Goal: Answer question/provide support: Share knowledge or assist other users

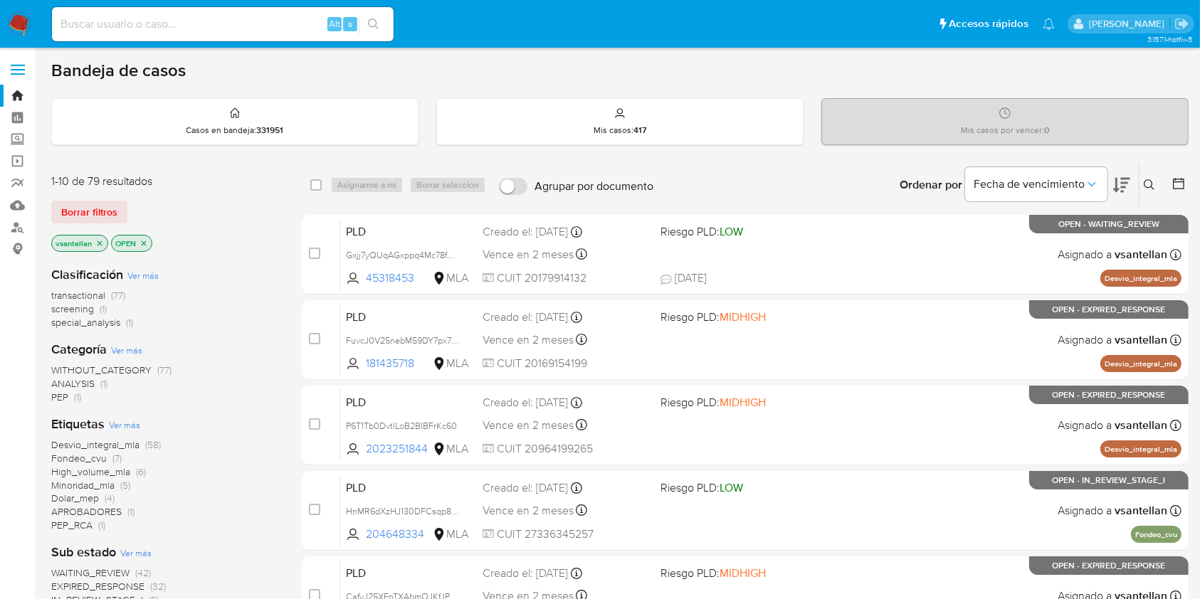
drag, startPoint x: 1150, startPoint y: 179, endPoint x: 1117, endPoint y: 222, distance: 54.8
click at [1150, 179] on icon at bounding box center [1149, 184] width 11 height 11
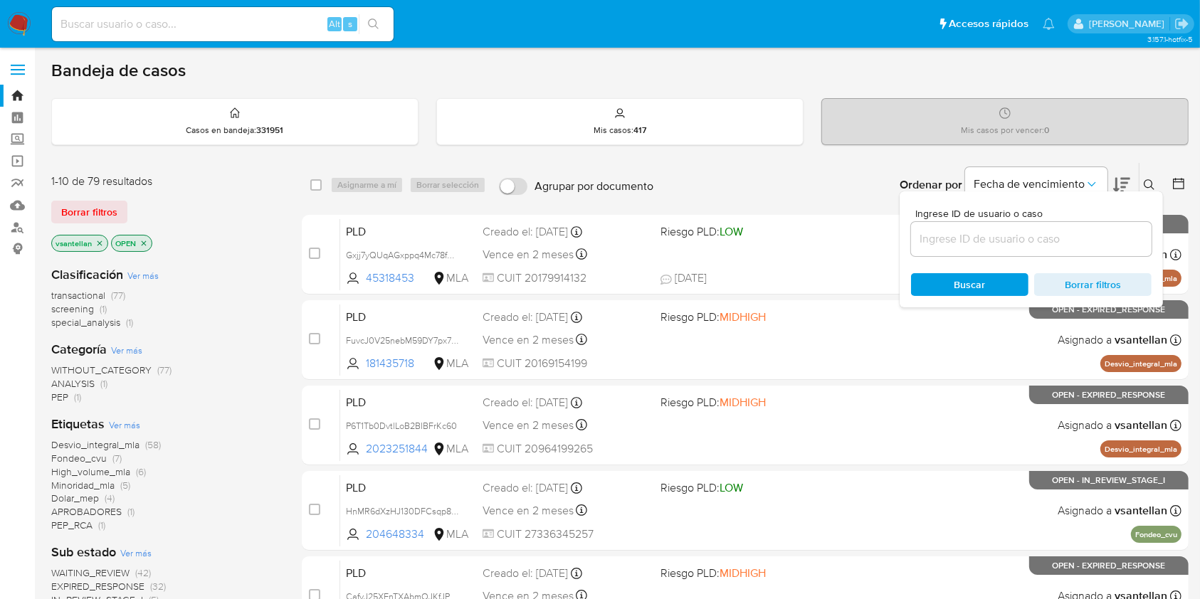
click at [1066, 237] on input at bounding box center [1031, 239] width 241 height 19
type input "1086013145"
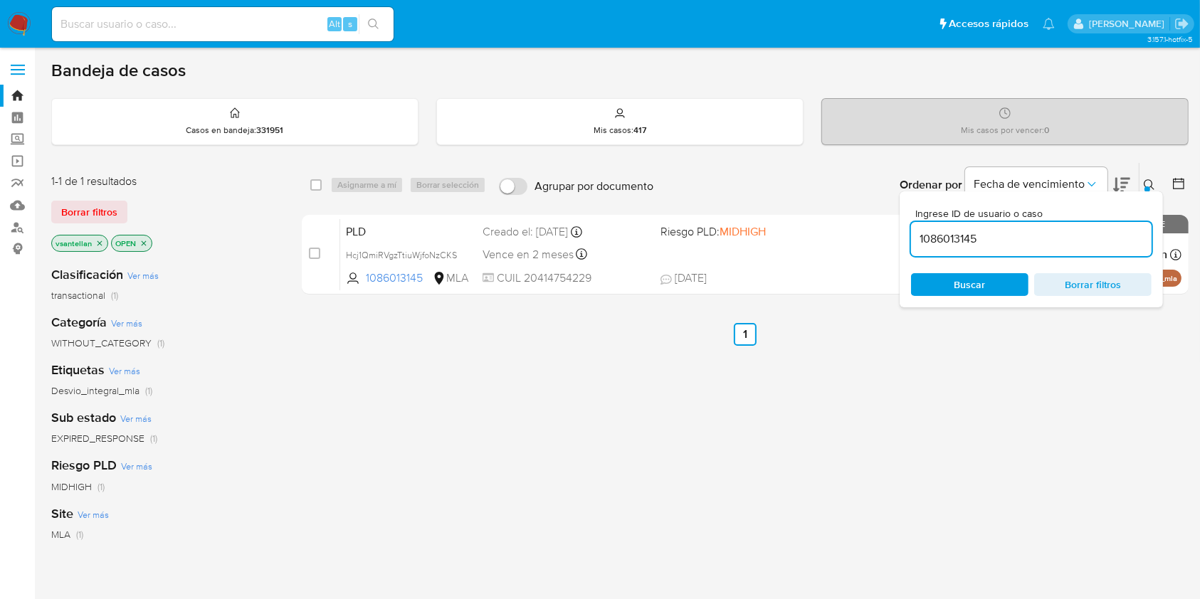
click at [1143, 182] on button at bounding box center [1151, 185] width 23 height 17
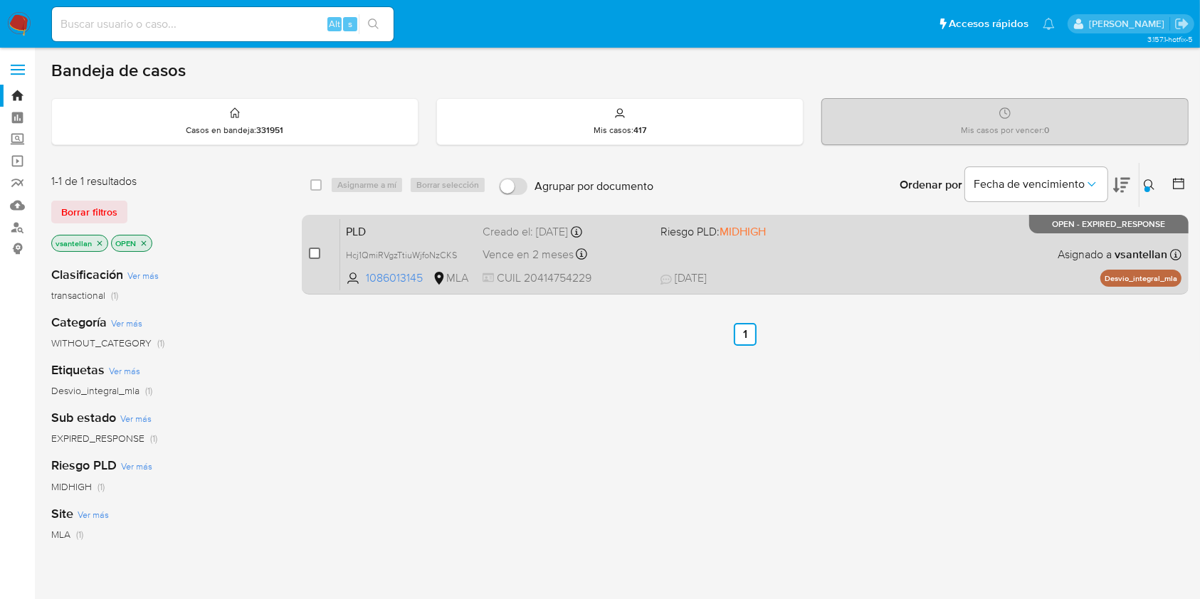
click at [317, 253] on input "checkbox" at bounding box center [314, 253] width 11 height 11
checkbox input "true"
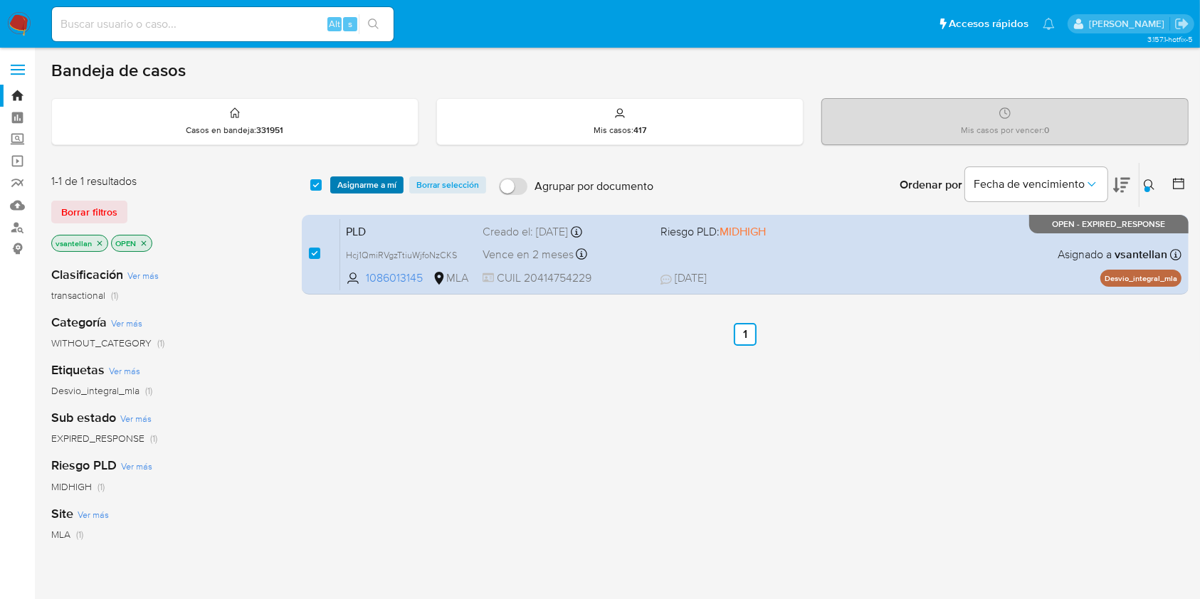
click at [357, 182] on span "Asignarme a mí" at bounding box center [366, 185] width 59 height 14
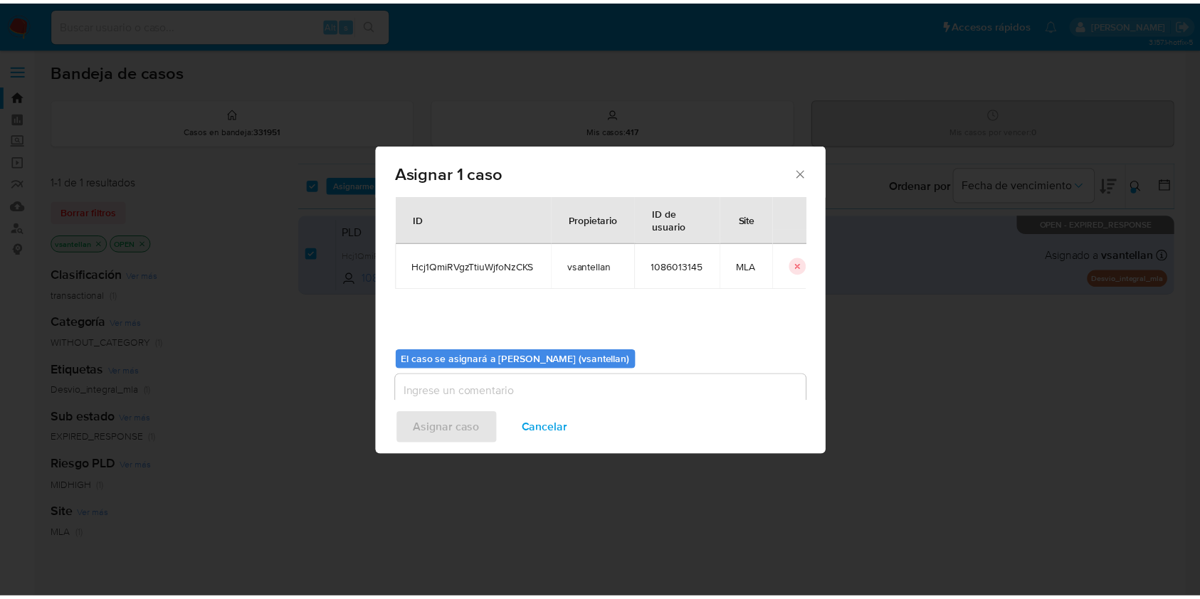
scroll to position [73, 0]
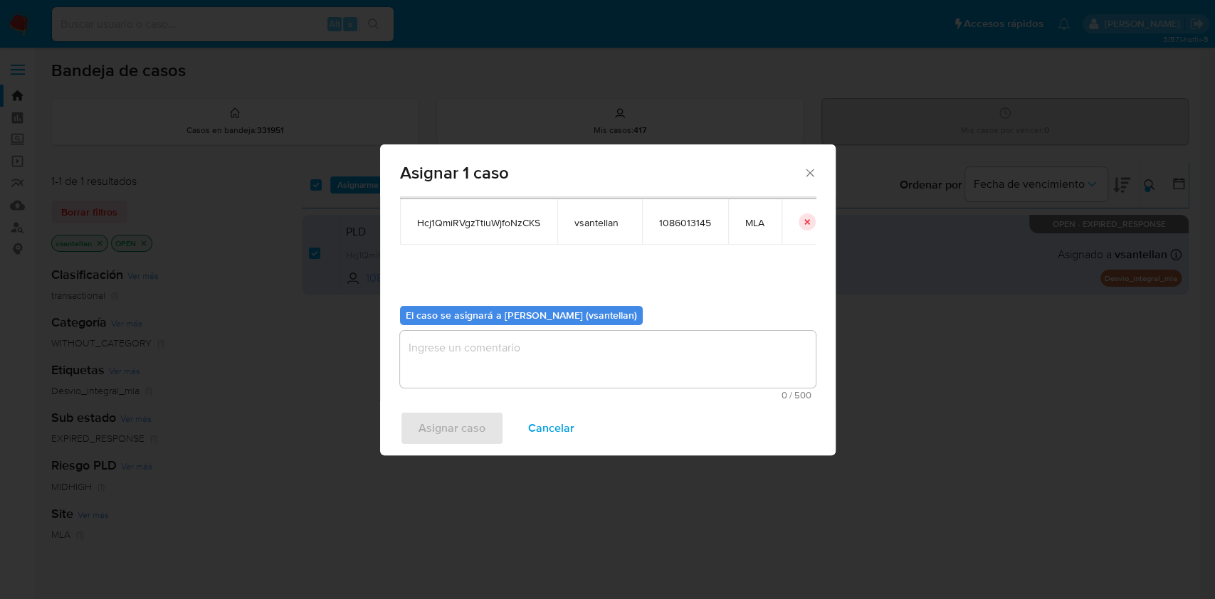
click at [476, 360] on textarea "assign-modal" at bounding box center [608, 359] width 416 height 57
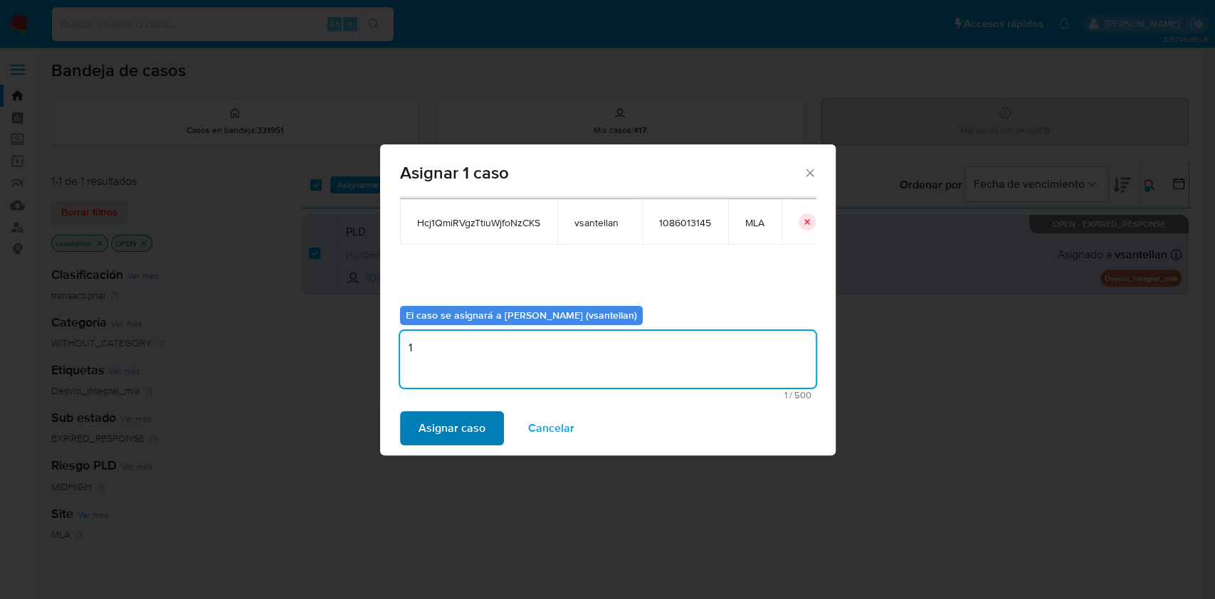
type textarea "1"
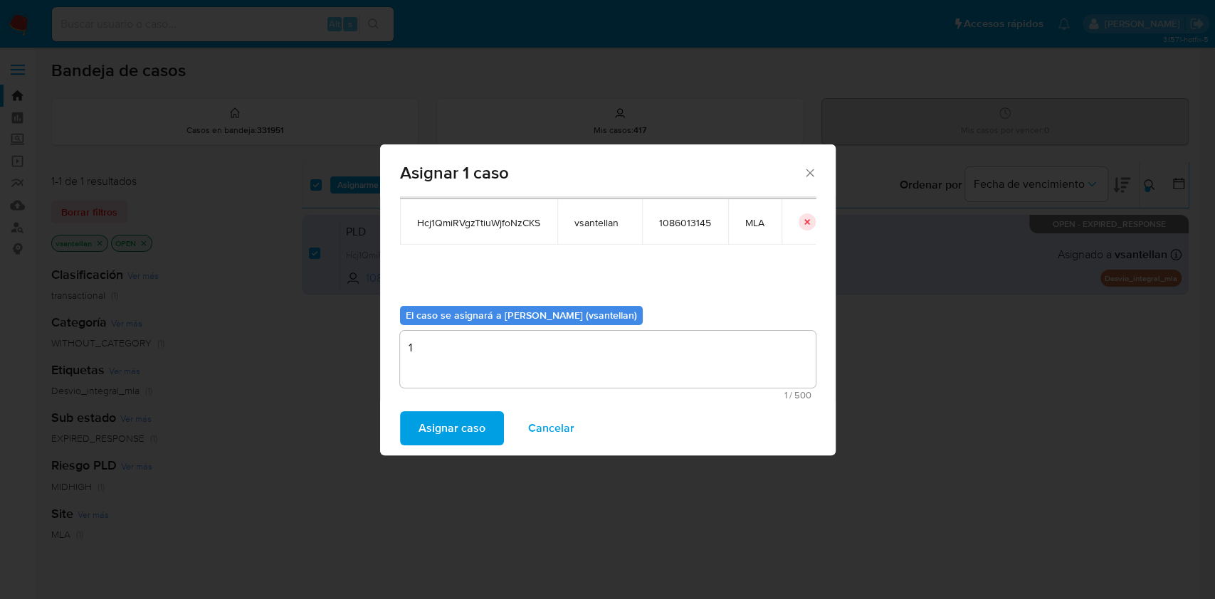
click at [456, 413] on span "Asignar caso" at bounding box center [452, 428] width 67 height 31
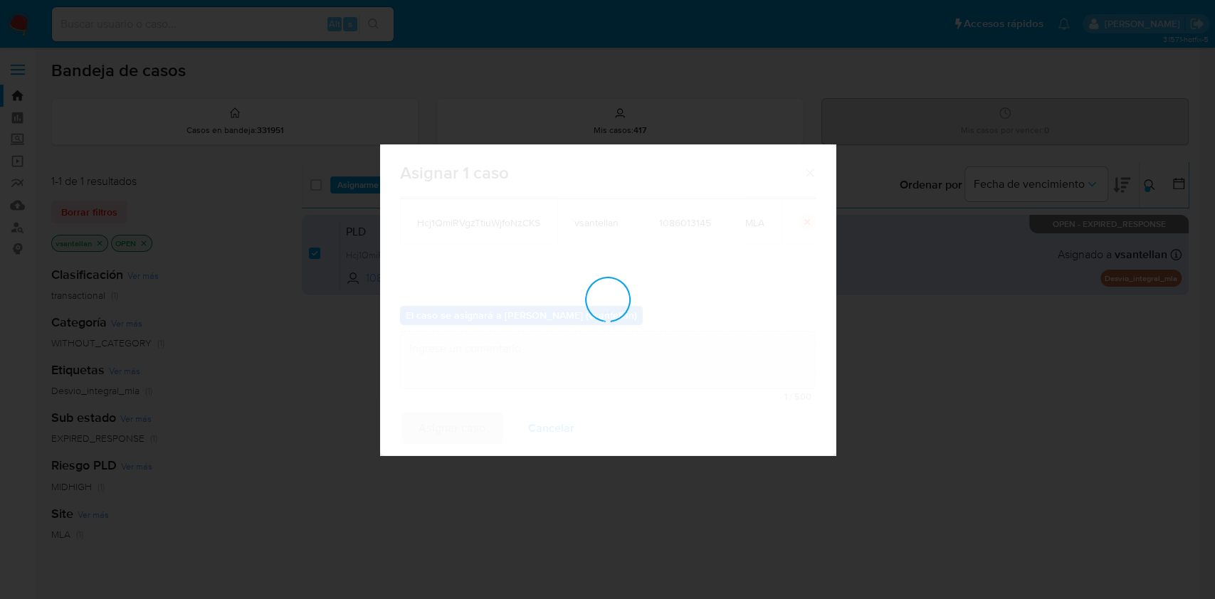
checkbox input "false"
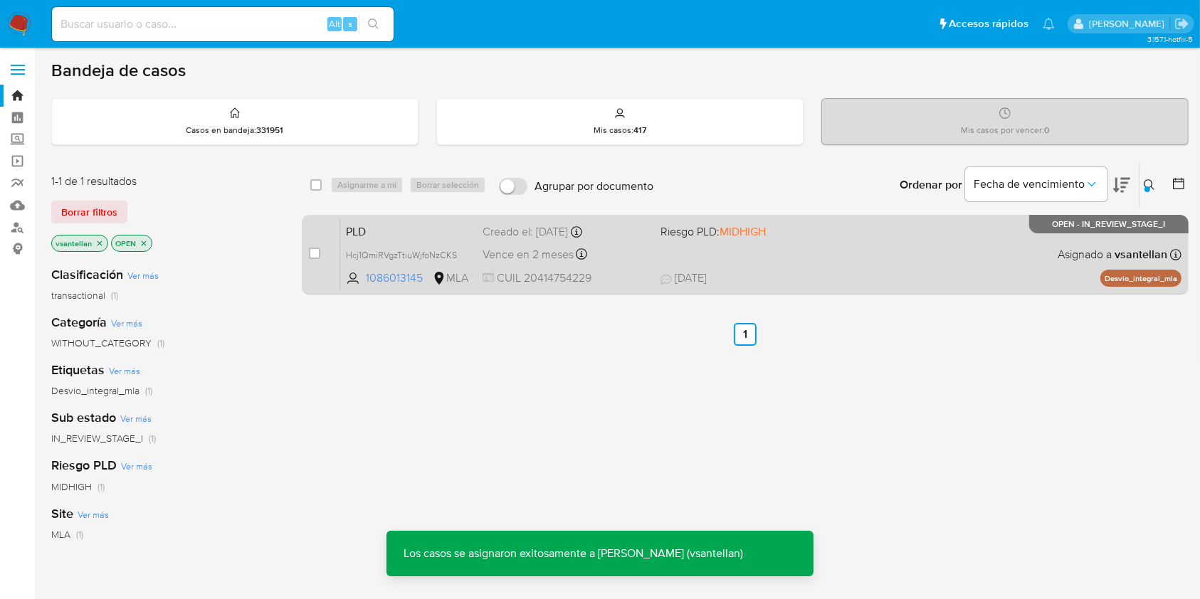
click at [861, 292] on div "case-item-checkbox No es posible asignar el caso PLD Hcj1QmiRVgzTtiuWjfoNzCKS 1…" at bounding box center [745, 255] width 887 height 80
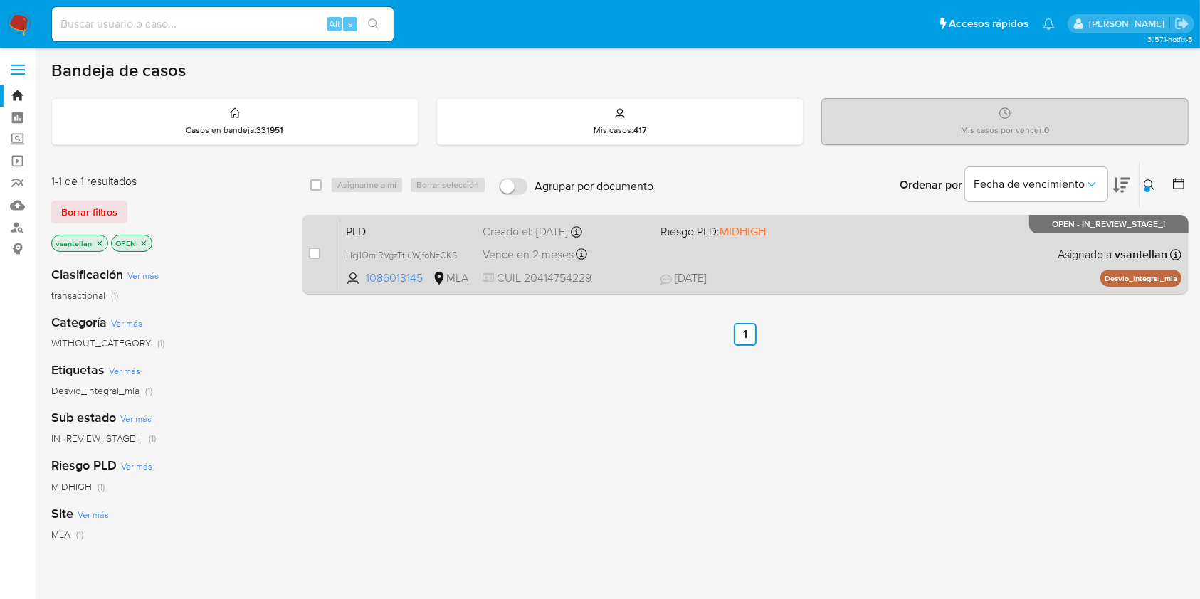
click at [994, 283] on span "20/08/2025 20/08/2025 21:23" at bounding box center [833, 279] width 344 height 16
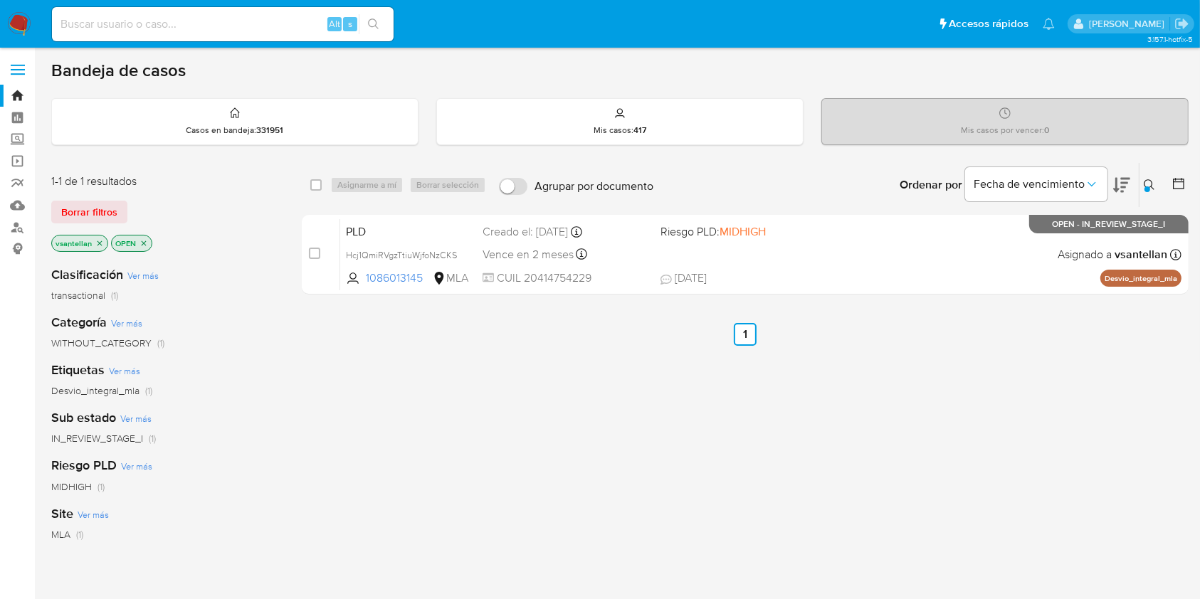
click at [29, 20] on img at bounding box center [19, 24] width 24 height 24
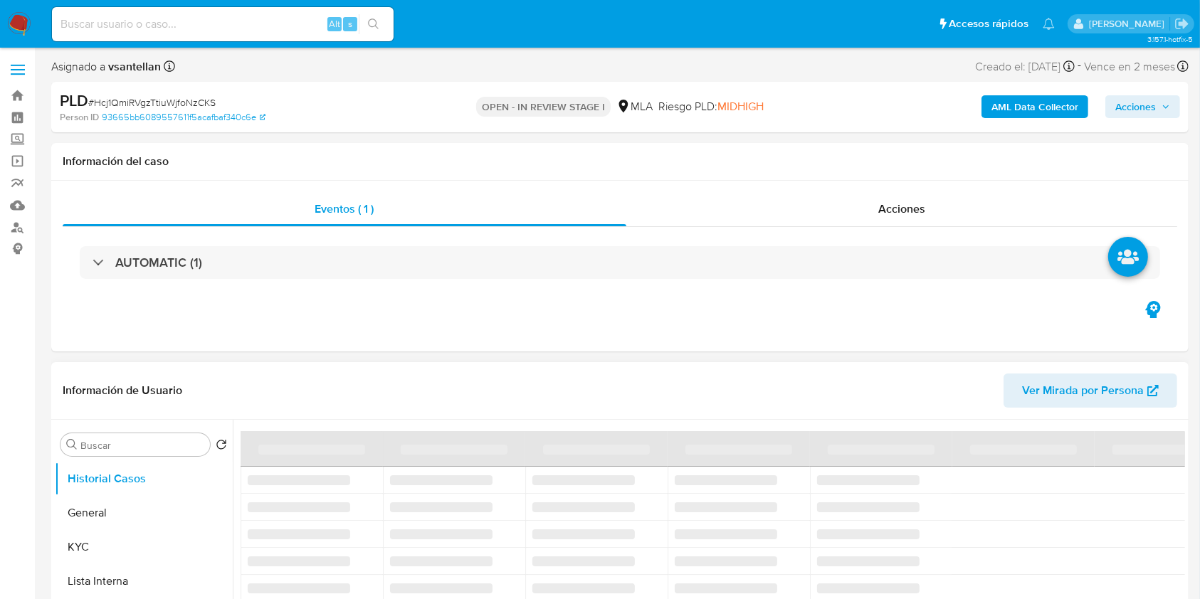
select select "10"
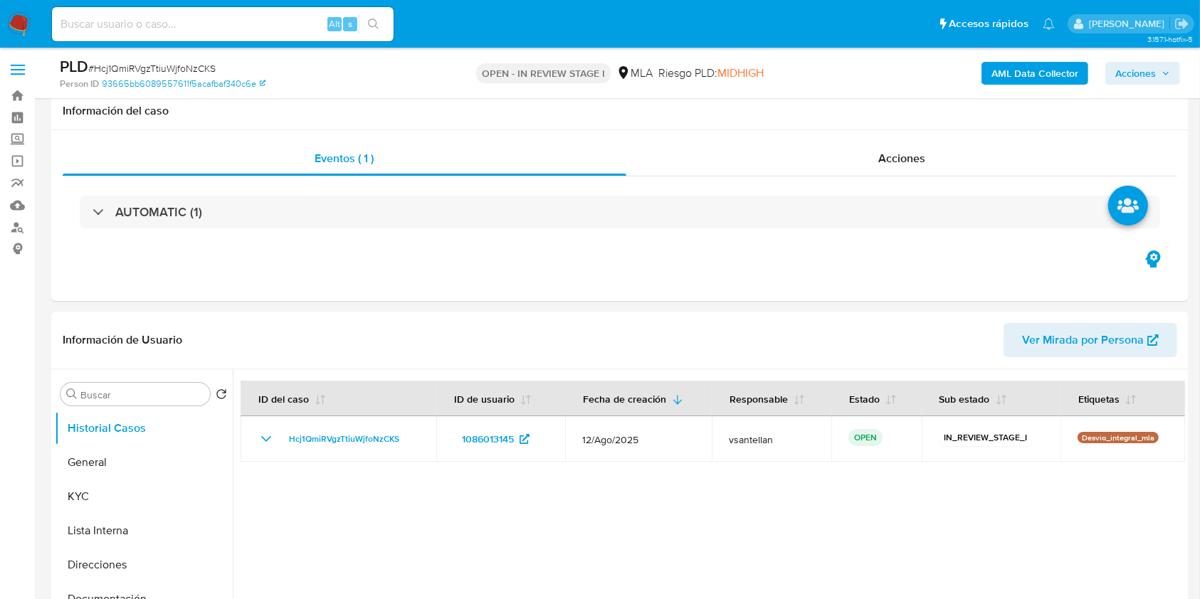
scroll to position [285, 0]
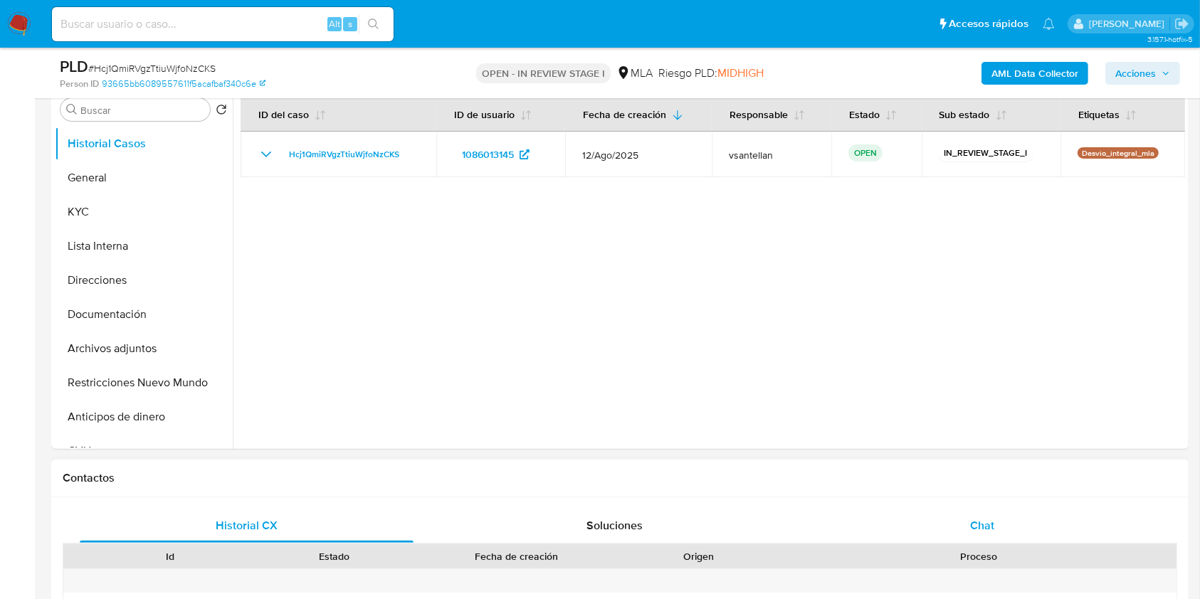
click at [1020, 515] on div "Chat" at bounding box center [983, 526] width 334 height 34
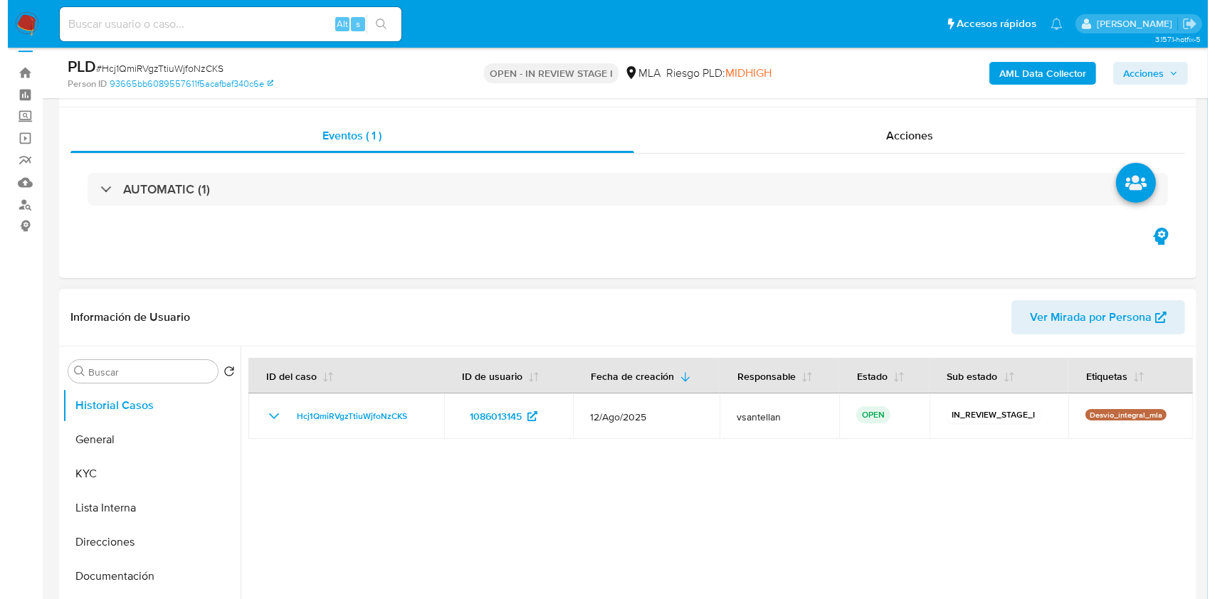
scroll to position [212, 0]
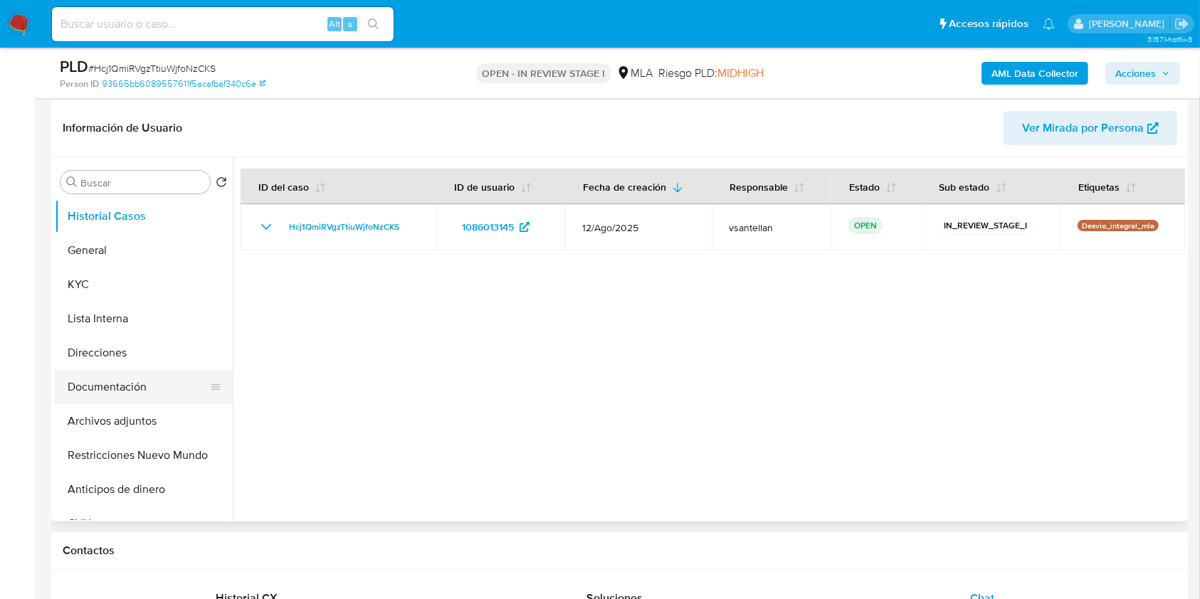
click at [169, 396] on button "Documentación" at bounding box center [138, 387] width 167 height 34
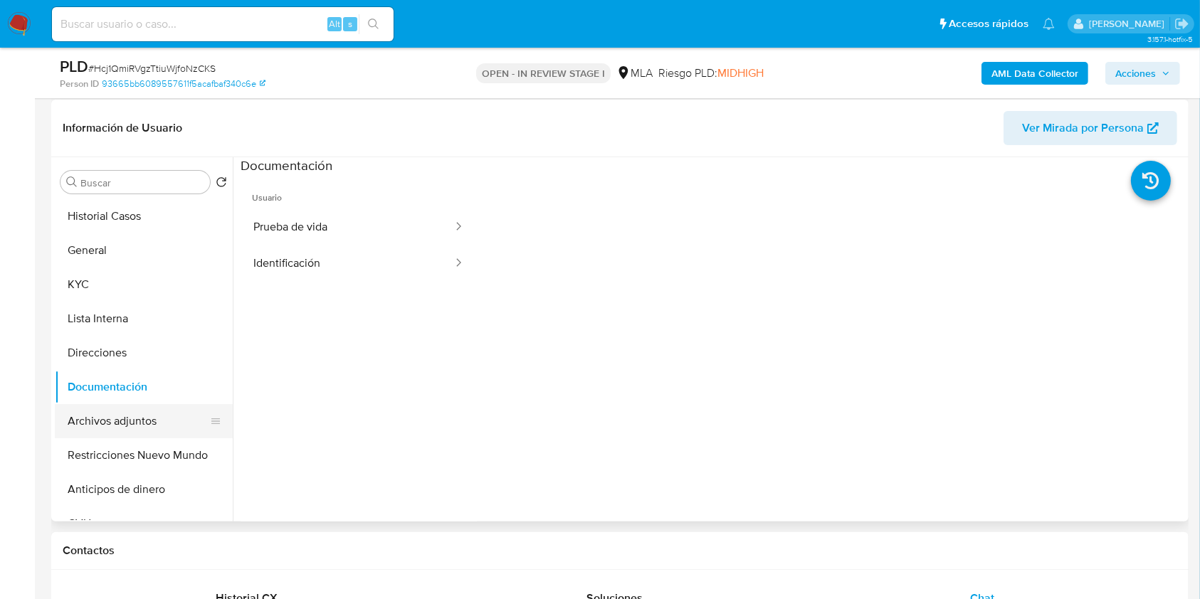
click at [161, 433] on button "Archivos adjuntos" at bounding box center [138, 421] width 167 height 34
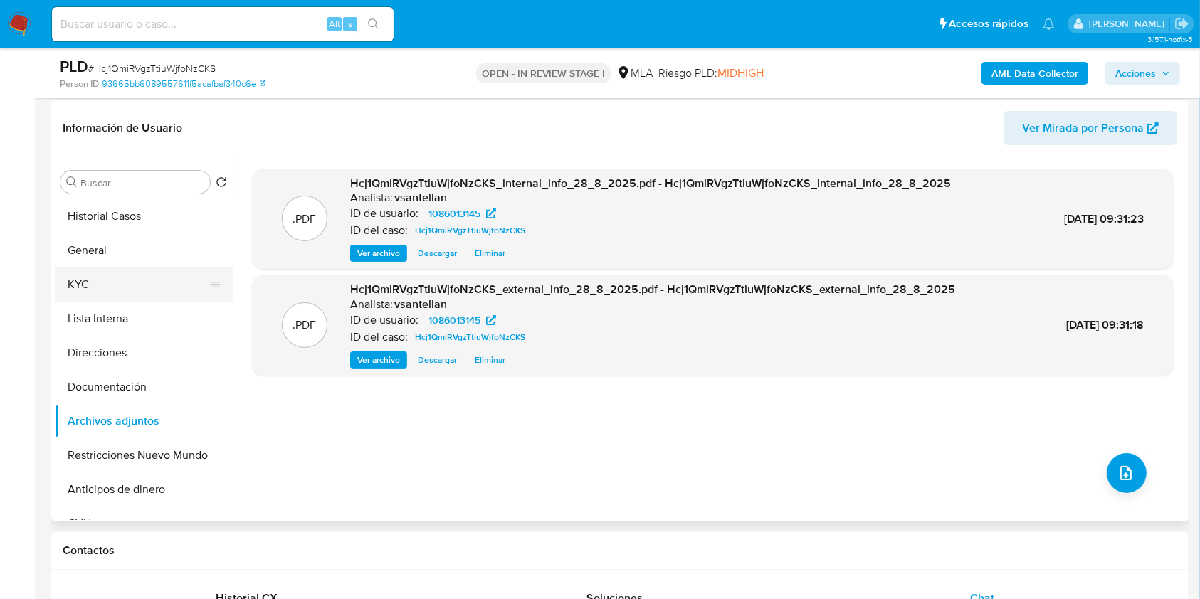
click at [122, 289] on button "KYC" at bounding box center [138, 285] width 167 height 34
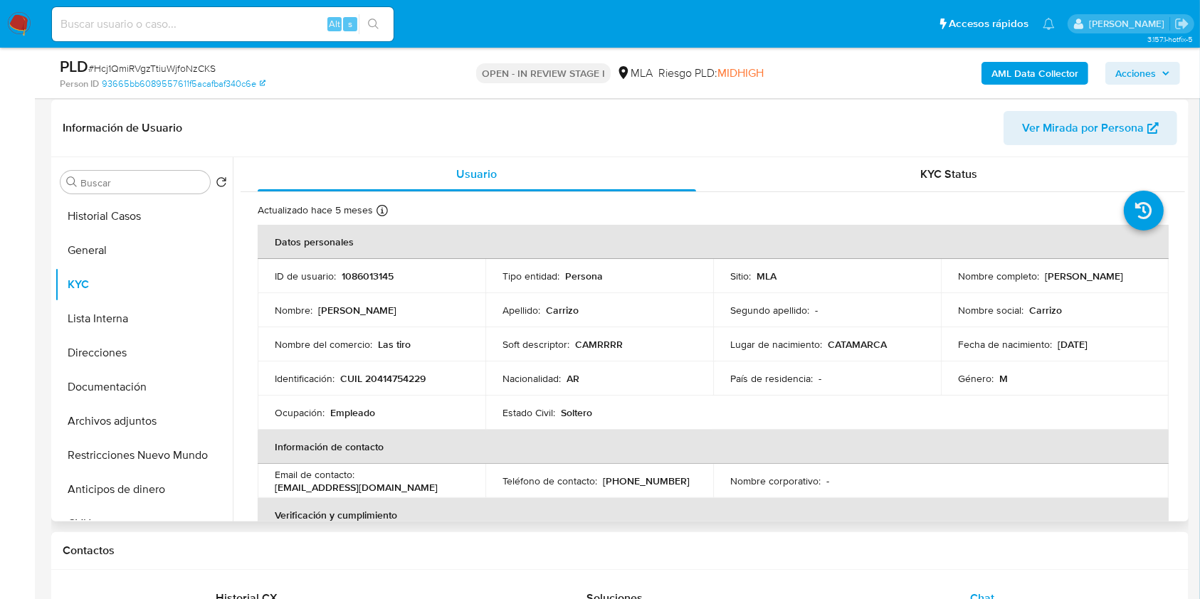
click at [404, 377] on p "CUIL 20414754229" at bounding box center [382, 378] width 85 height 13
click at [996, 65] on b "AML Data Collector" at bounding box center [1035, 73] width 87 height 23
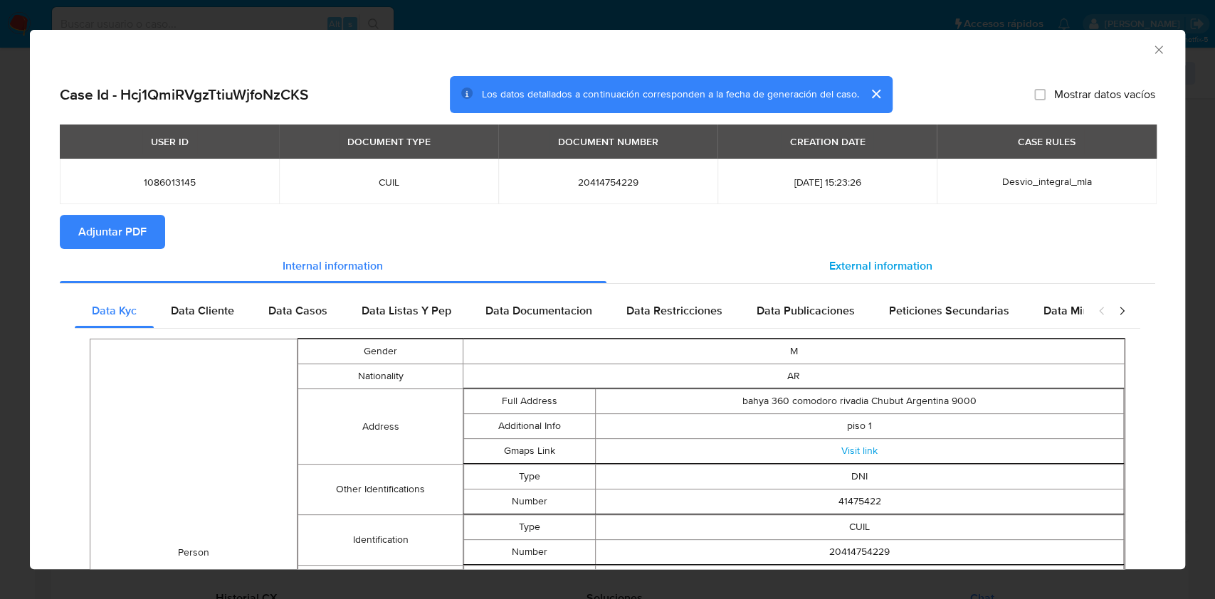
click at [851, 270] on span "External information" at bounding box center [880, 266] width 103 height 16
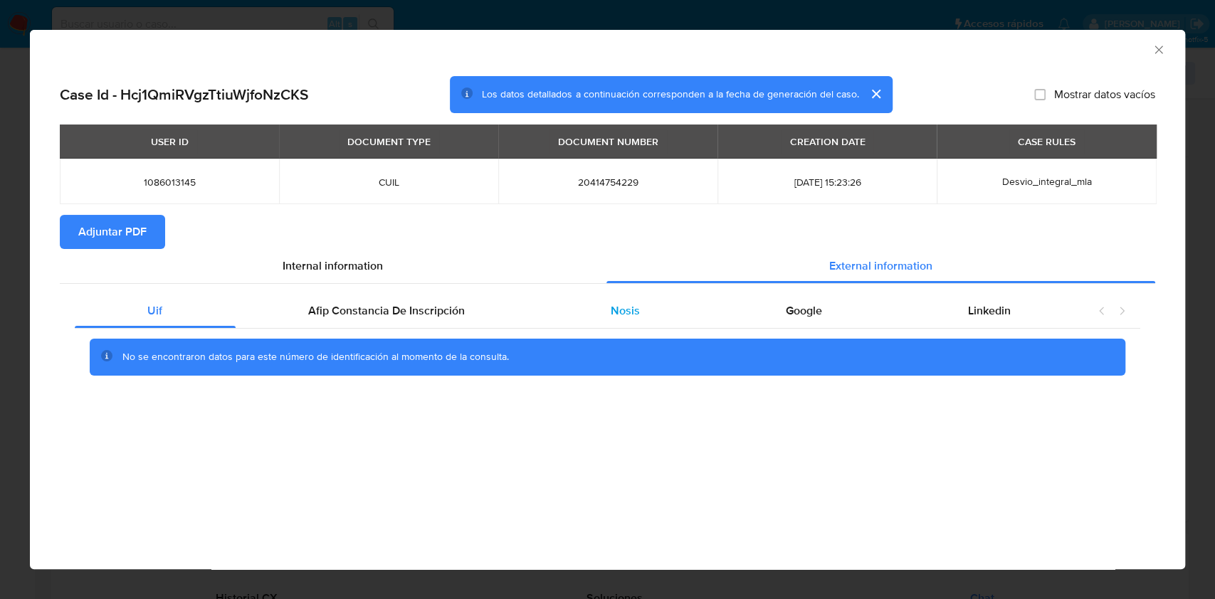
click at [657, 315] on div "Nosis" at bounding box center [625, 311] width 175 height 34
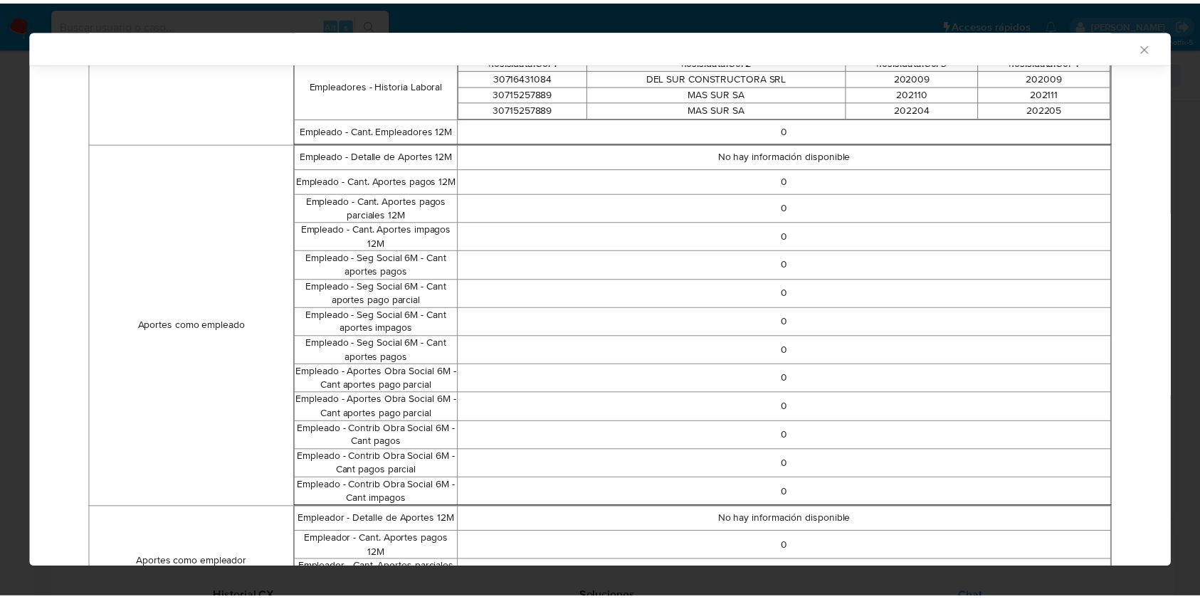
scroll to position [840, 0]
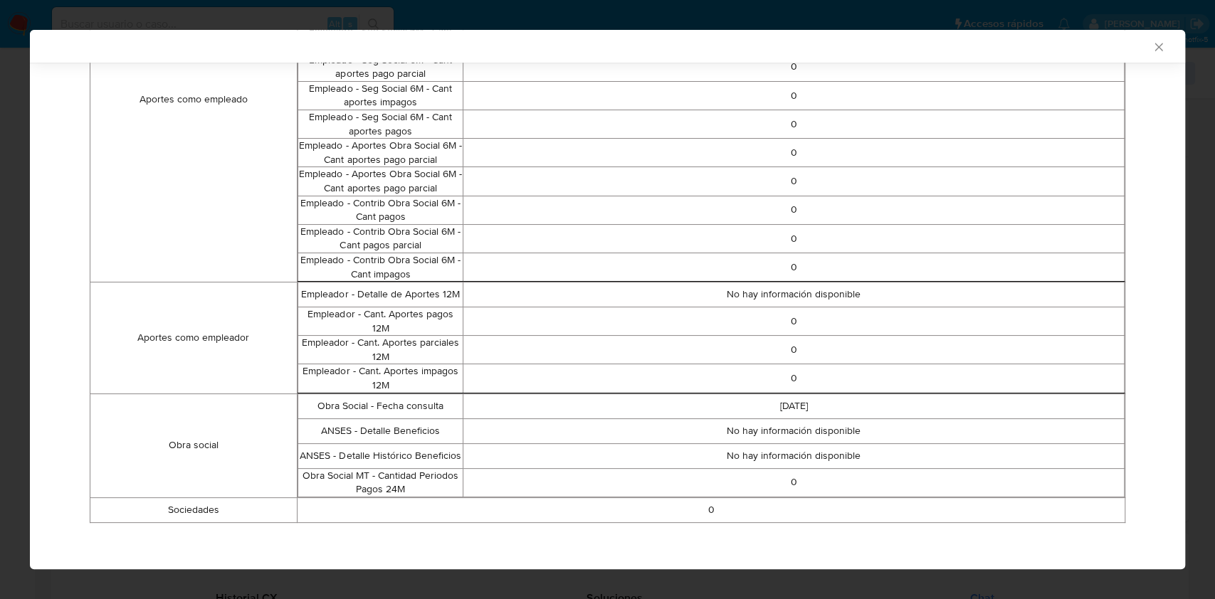
click at [1152, 43] on icon "Cerrar ventana" at bounding box center [1159, 47] width 14 height 14
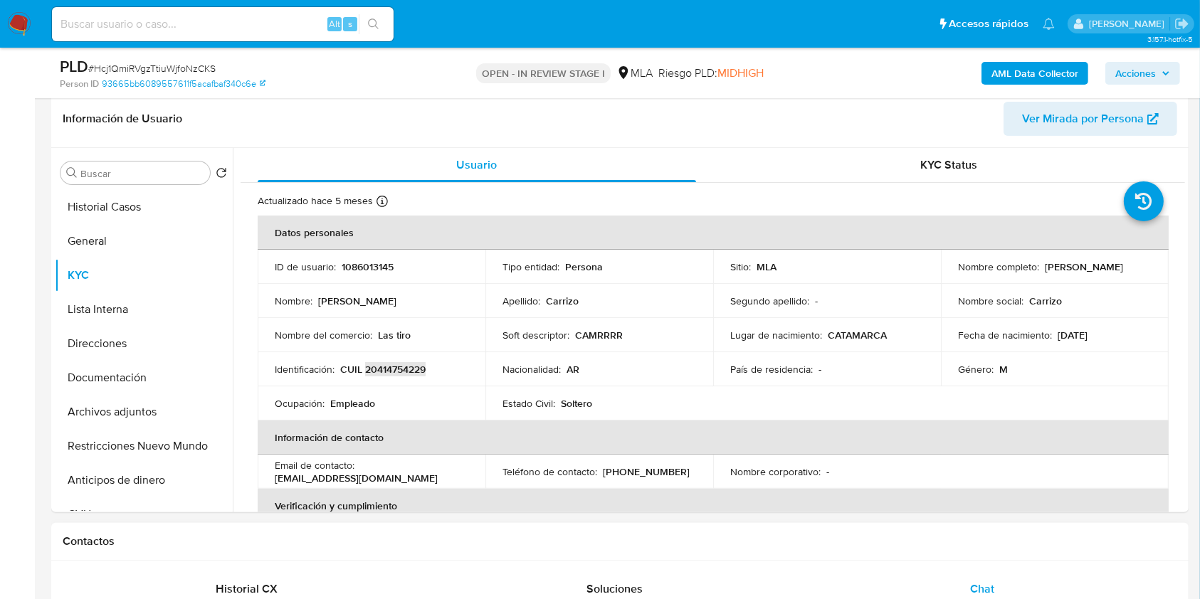
scroll to position [497, 0]
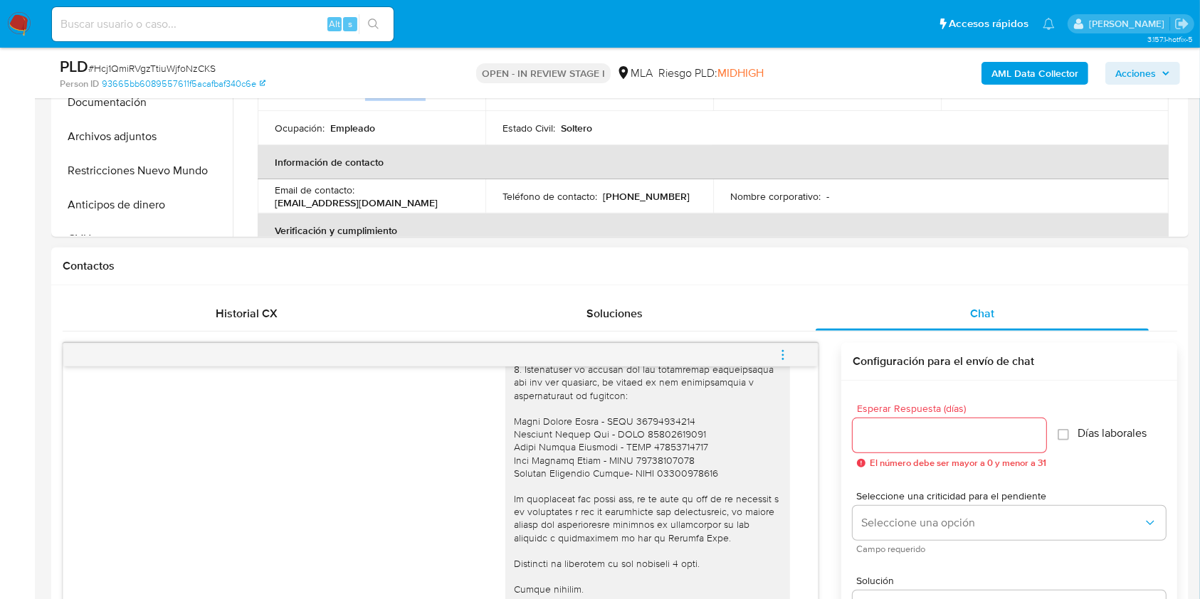
click at [789, 350] on icon "menu-action" at bounding box center [783, 355] width 13 height 13
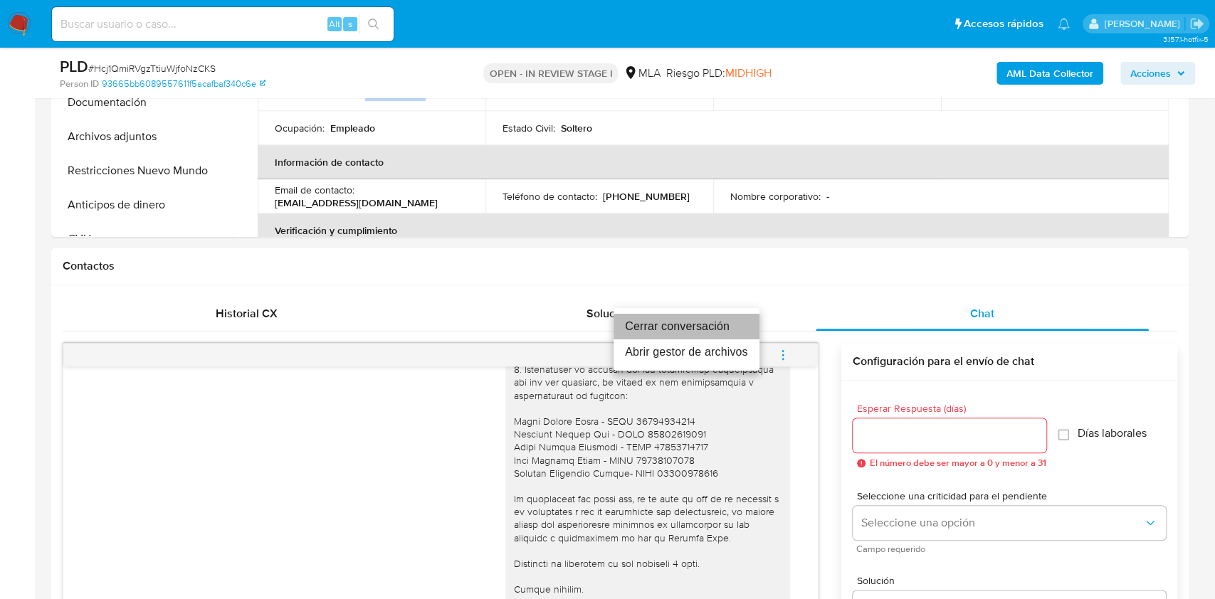
click at [719, 327] on li "Cerrar conversación" at bounding box center [687, 327] width 146 height 26
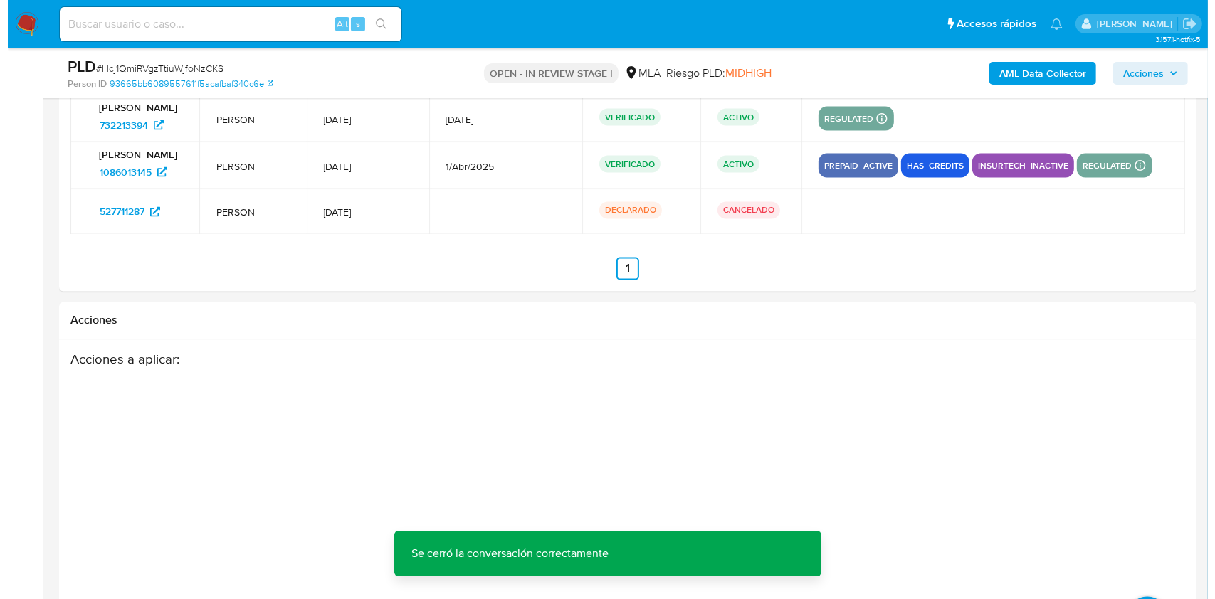
scroll to position [2596, 0]
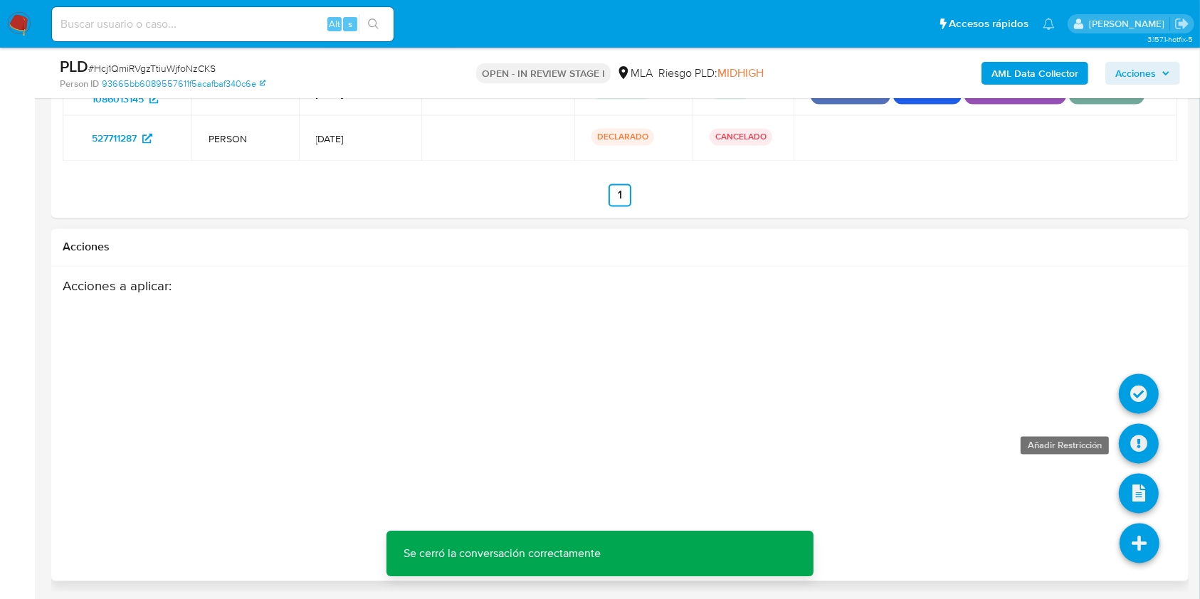
click at [1138, 447] on icon at bounding box center [1139, 444] width 40 height 40
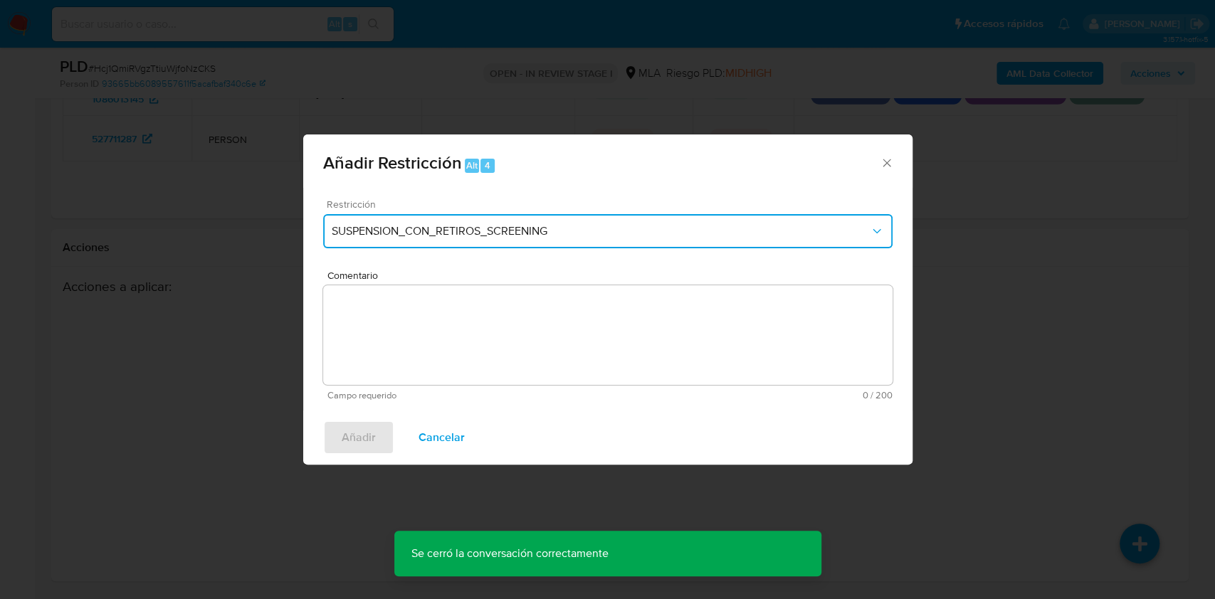
click at [575, 234] on span "SUSPENSION_CON_RETIROS_SCREENING" at bounding box center [601, 231] width 538 height 14
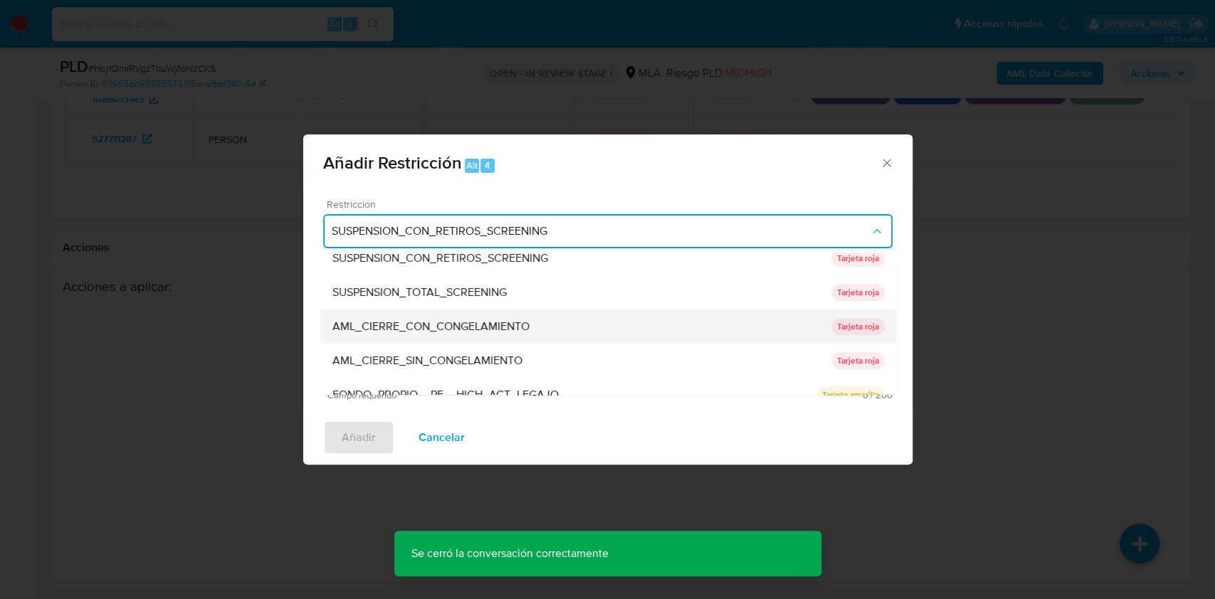
scroll to position [0, 0]
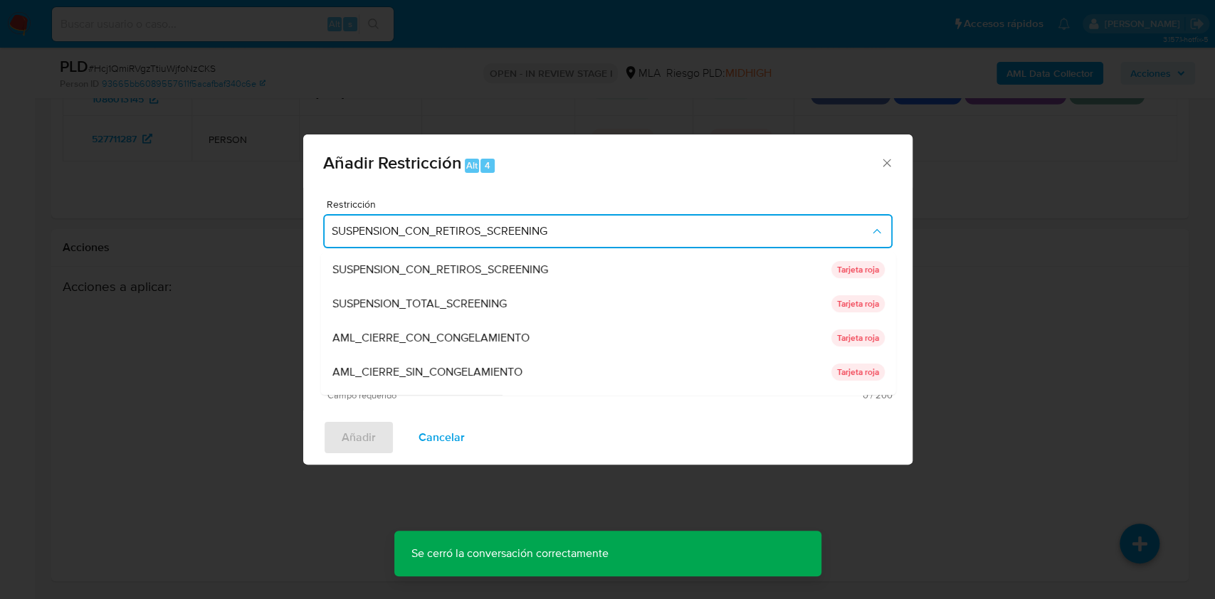
drag, startPoint x: 888, startPoint y: 300, endPoint x: 898, endPoint y: 299, distance: 10.1
click at [881, 372] on ul "SUSPENSION_CON_RETIROS_SCREENING SUSPENSION_CON_RETIROS_SCREENING Tarjeta roja …" at bounding box center [607, 475] width 575 height 444
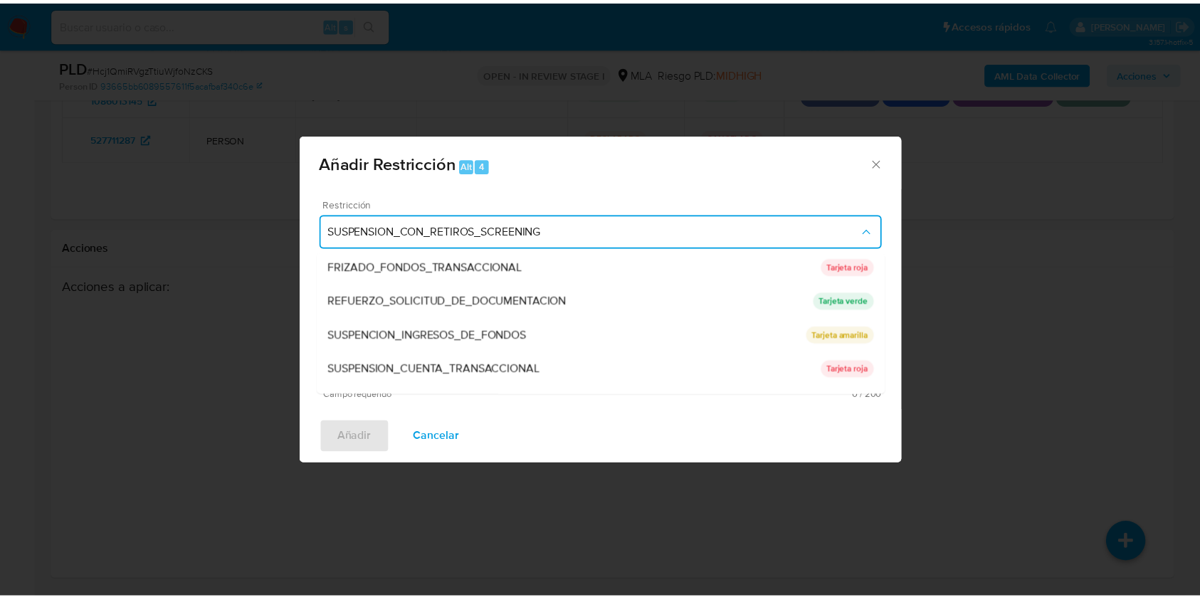
scroll to position [302, 0]
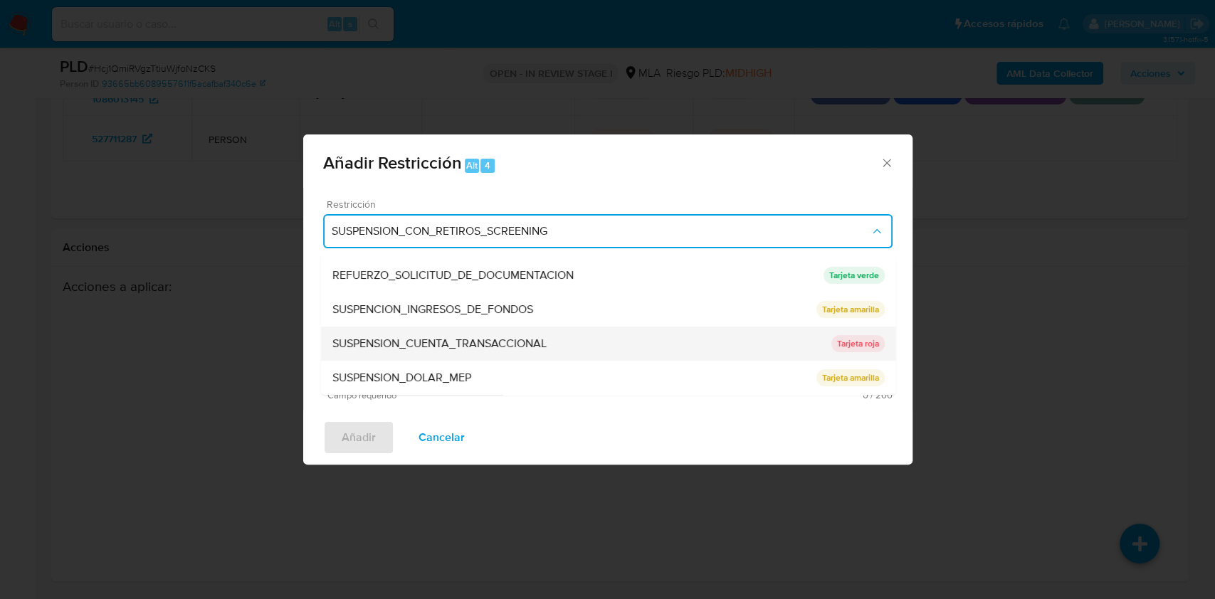
click at [676, 342] on div "SUSPENSION_CUENTA_TRANSACCIONAL" at bounding box center [581, 344] width 499 height 34
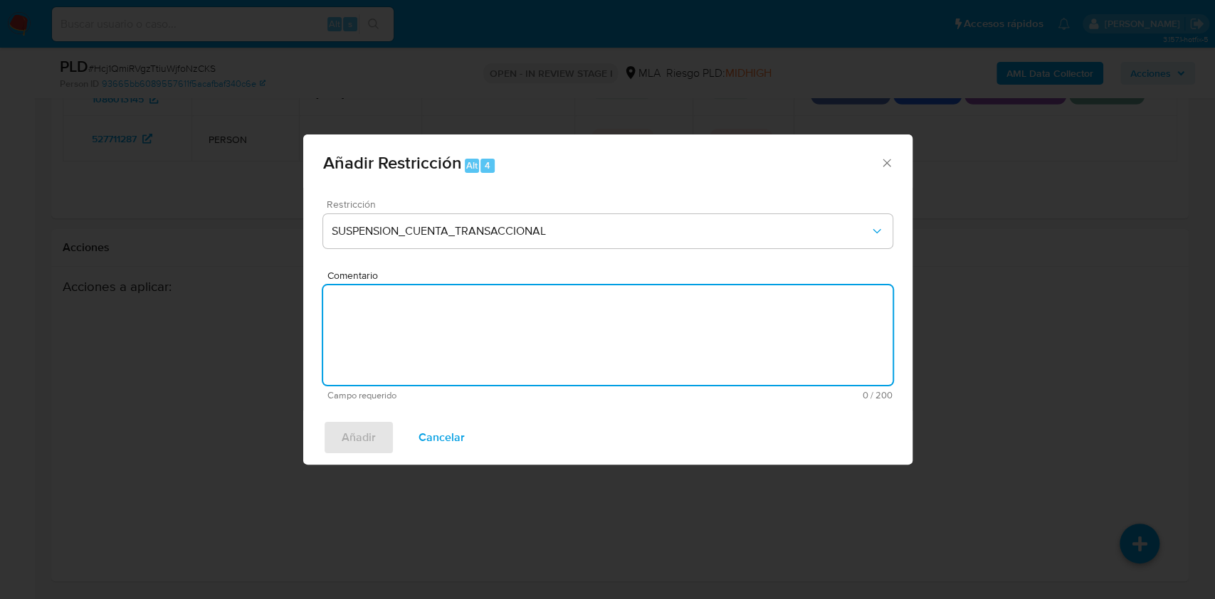
click at [635, 360] on textarea "Comentario" at bounding box center [608, 335] width 570 height 100
type textarea "AML"
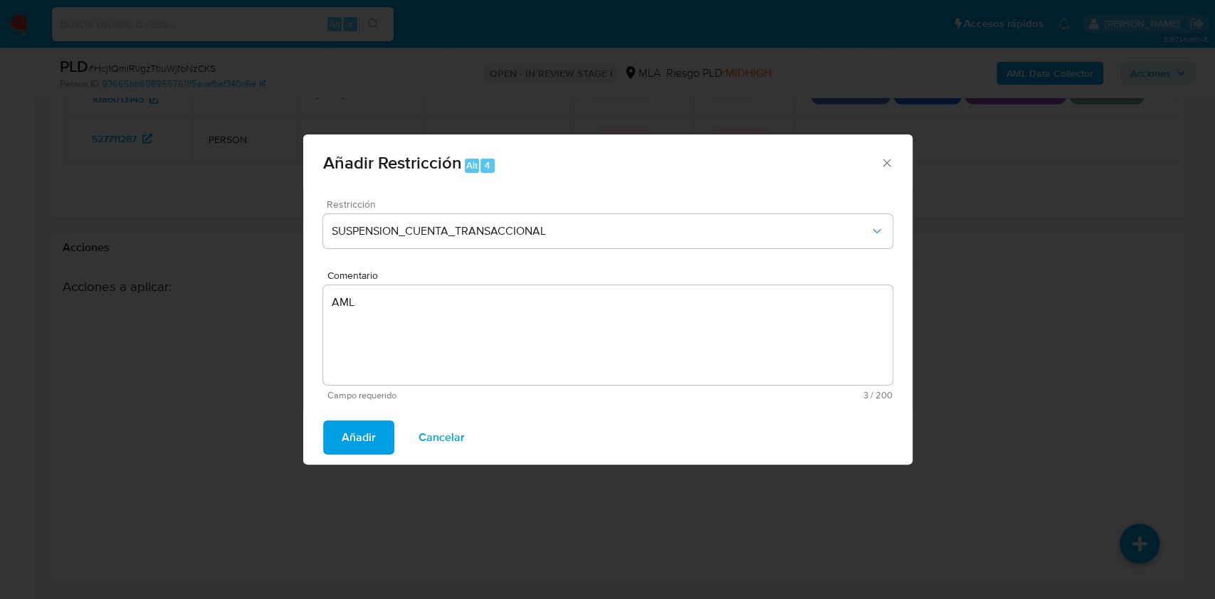
drag, startPoint x: 347, startPoint y: 448, endPoint x: 436, endPoint y: 415, distance: 94.8
click at [347, 449] on span "Añadir" at bounding box center [359, 437] width 34 height 31
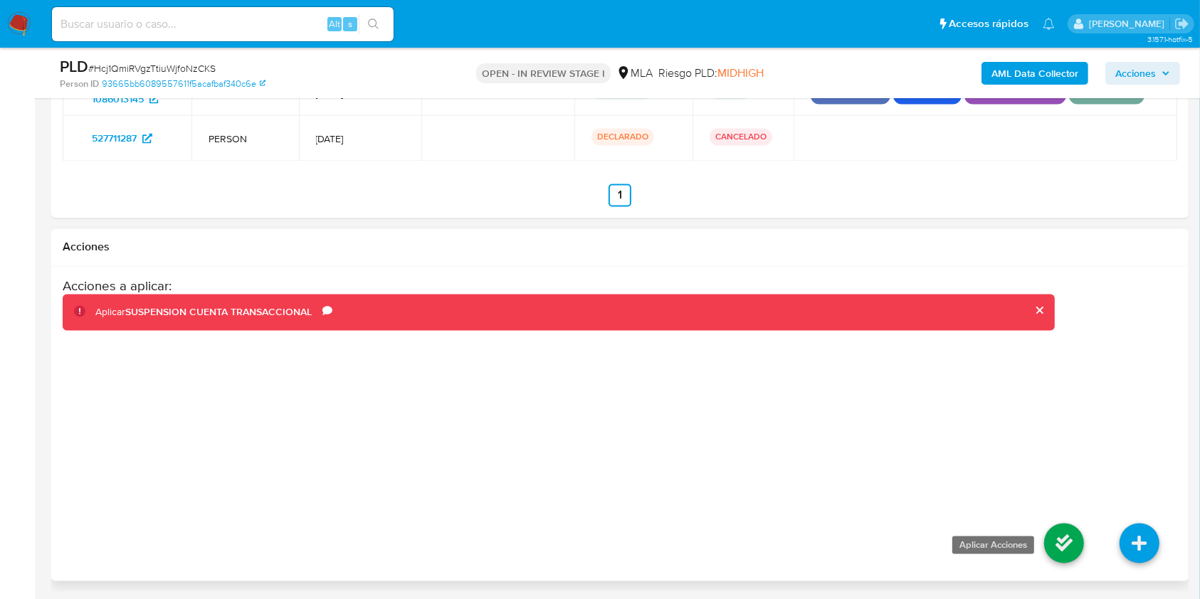
click at [1049, 537] on icon at bounding box center [1064, 544] width 40 height 40
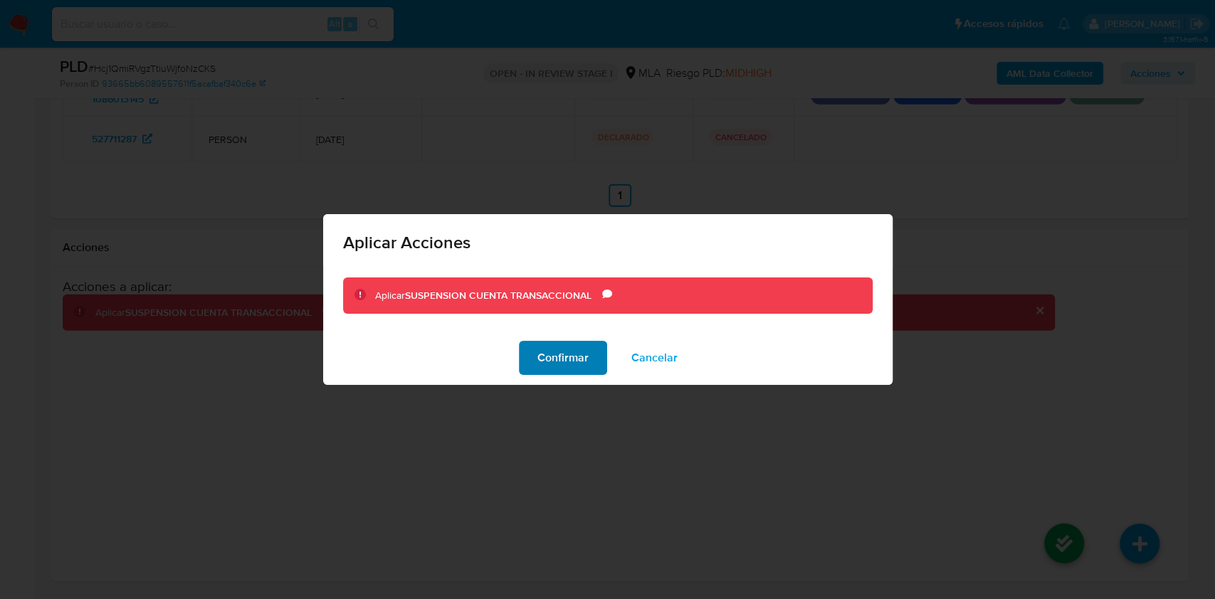
click at [570, 362] on span "Confirmar" at bounding box center [562, 357] width 51 height 31
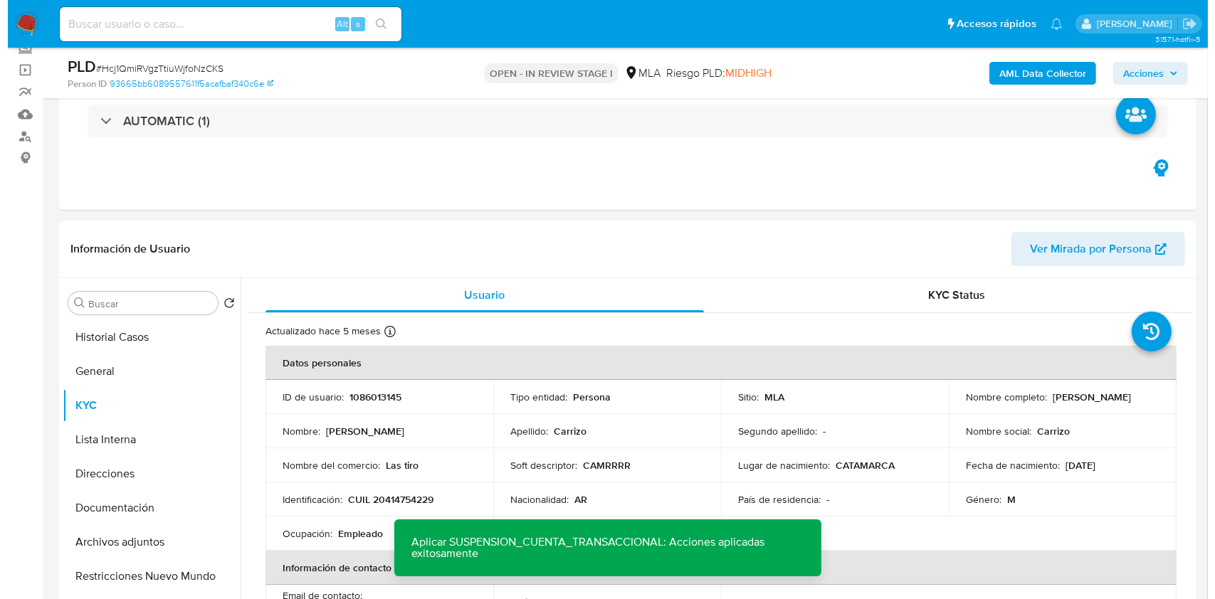
scroll to position [227, 0]
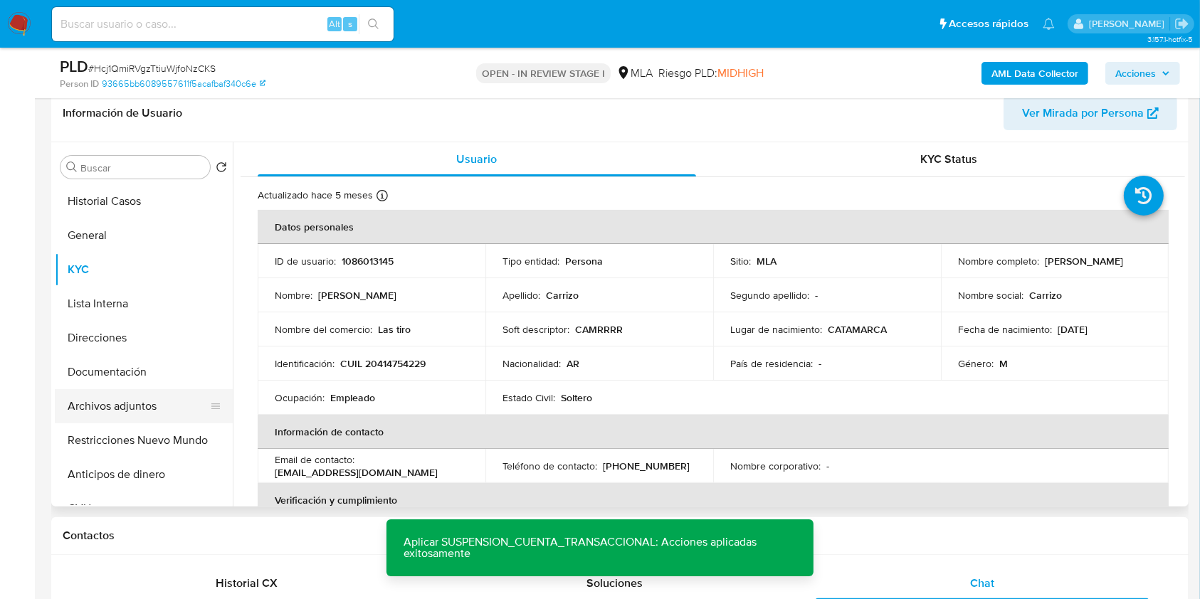
click at [134, 416] on button "Archivos adjuntos" at bounding box center [138, 406] width 167 height 34
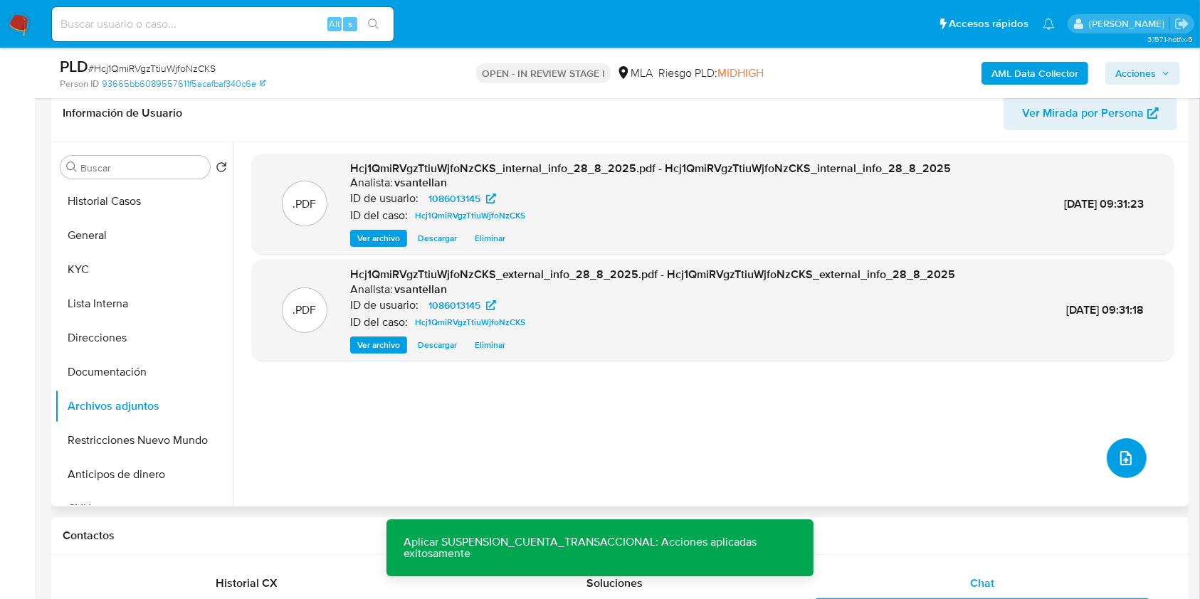
click at [1122, 451] on icon "upload-file" at bounding box center [1126, 458] width 17 height 17
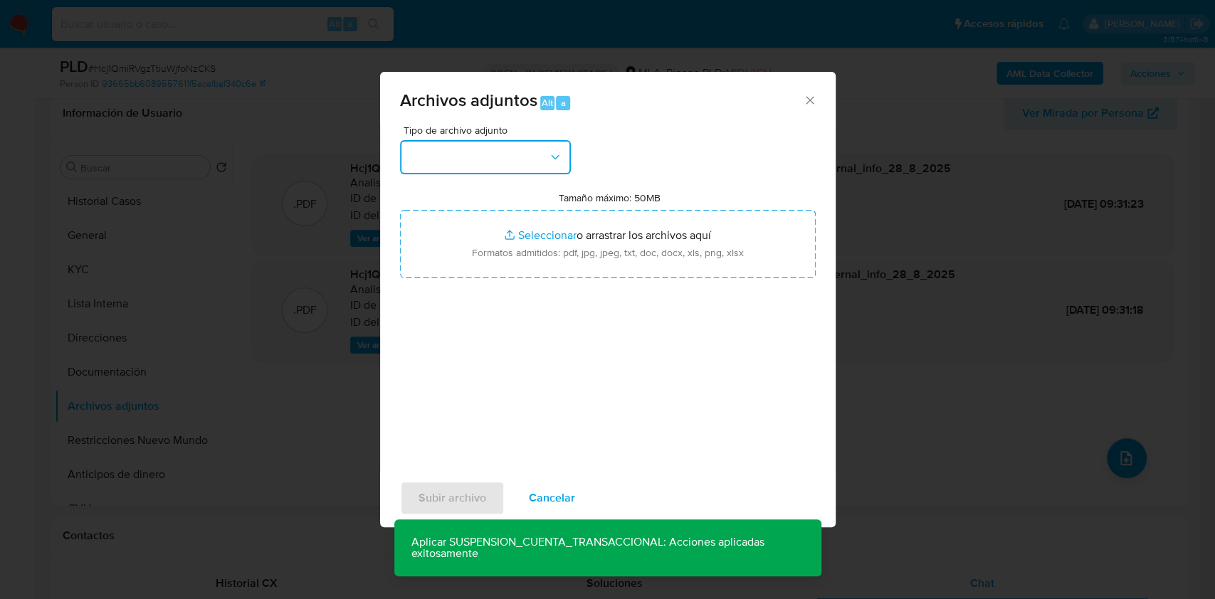
click at [454, 156] on button "button" at bounding box center [485, 157] width 171 height 34
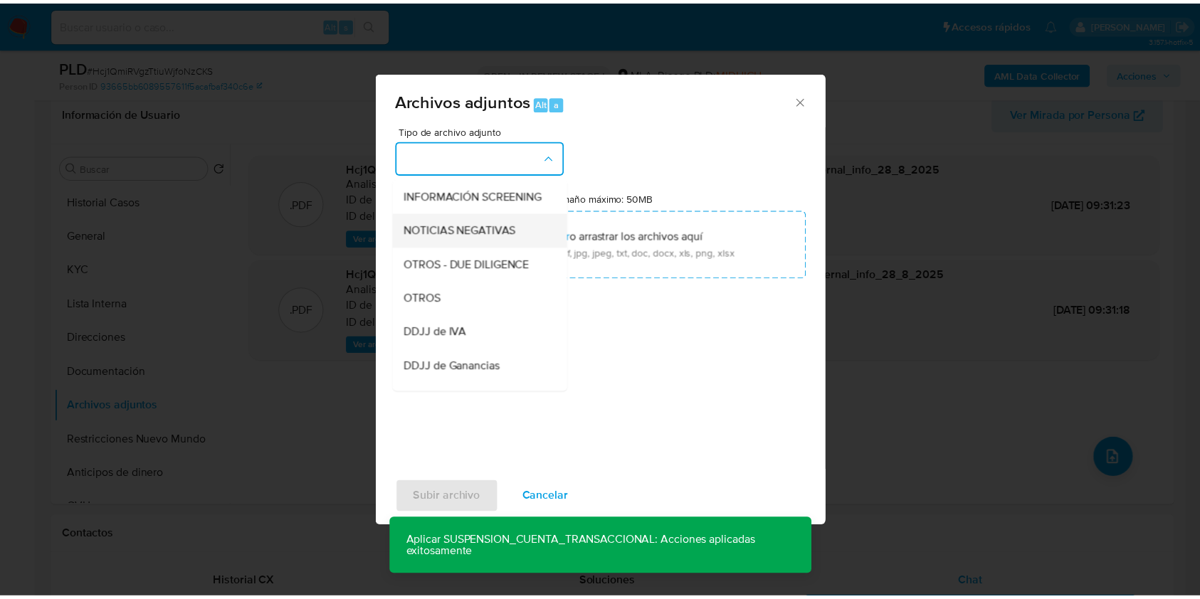
scroll to position [100, 0]
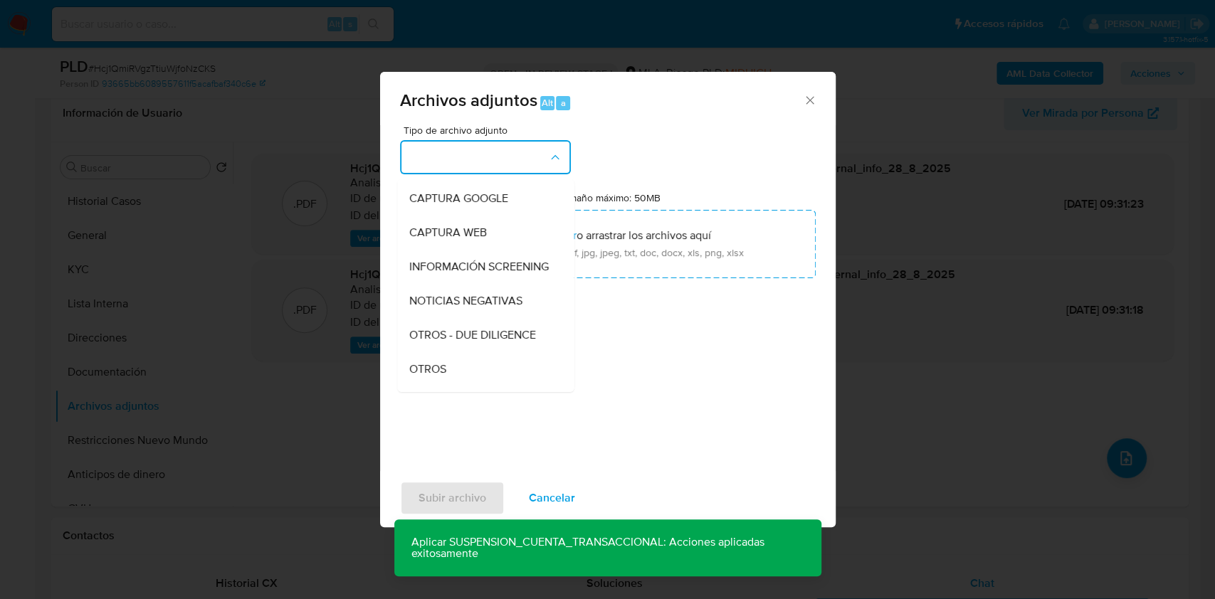
drag, startPoint x: 439, startPoint y: 379, endPoint x: 478, endPoint y: 339, distance: 56.9
click at [439, 377] on span "OTROS" at bounding box center [427, 369] width 37 height 14
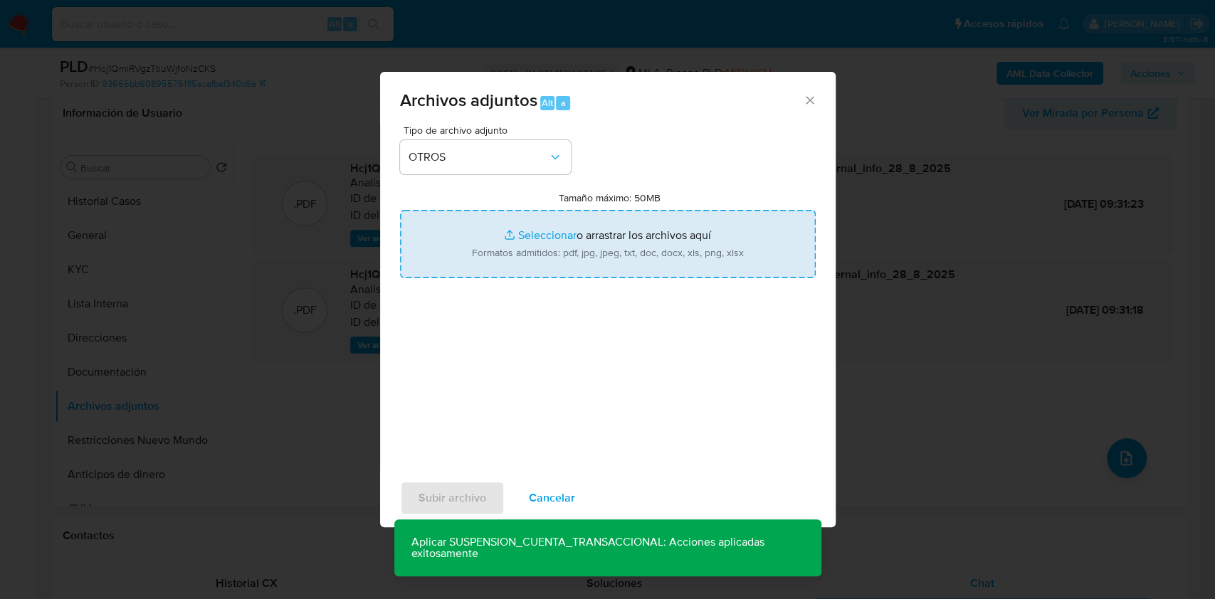
click at [533, 240] on input "Tamaño máximo: 50MB Seleccionar archivos" at bounding box center [608, 244] width 416 height 68
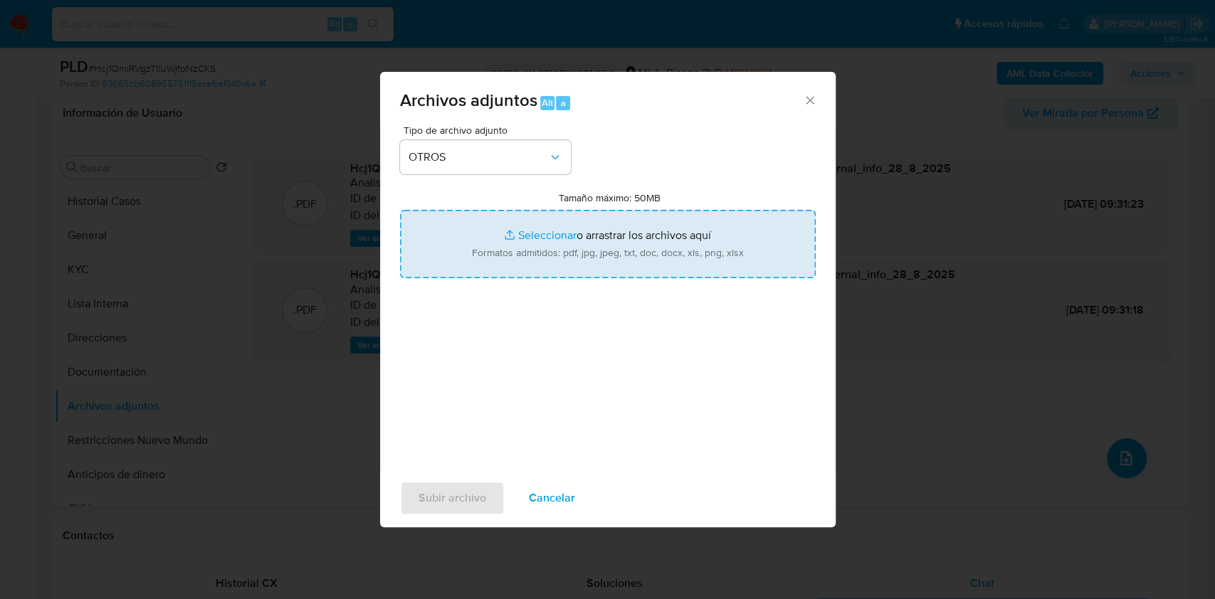
type input "C:\fakepath\Caselog Hcj1QmiRVgzTtiuWjfoNzCKS_2025_08_19_03_35_34.docx"
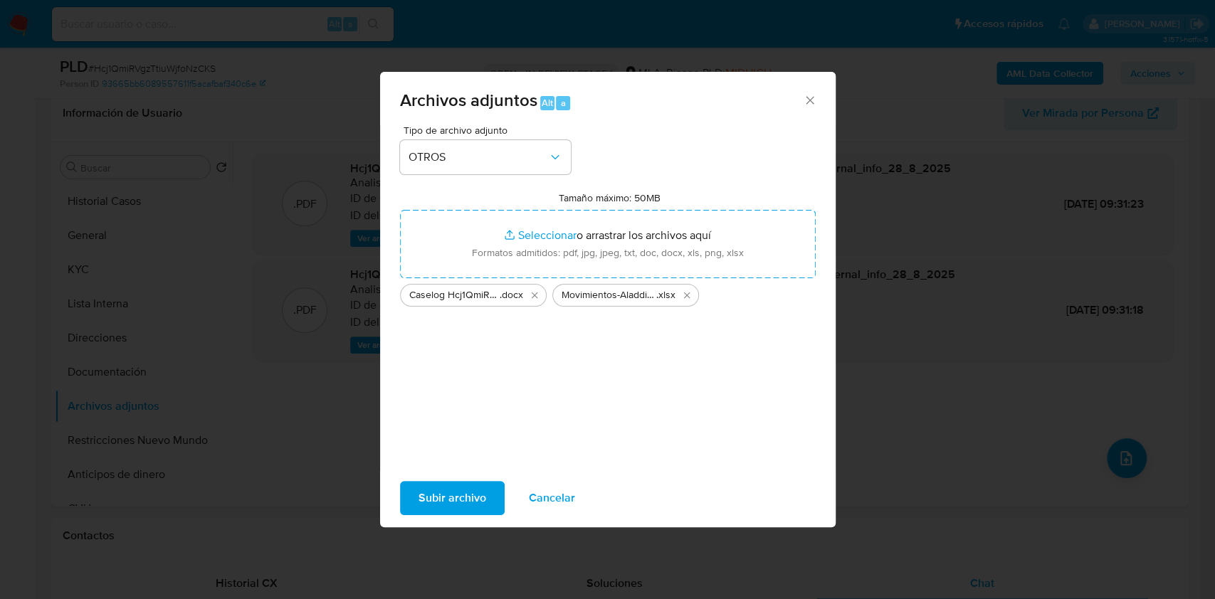
click at [426, 503] on span "Subir archivo" at bounding box center [453, 498] width 68 height 31
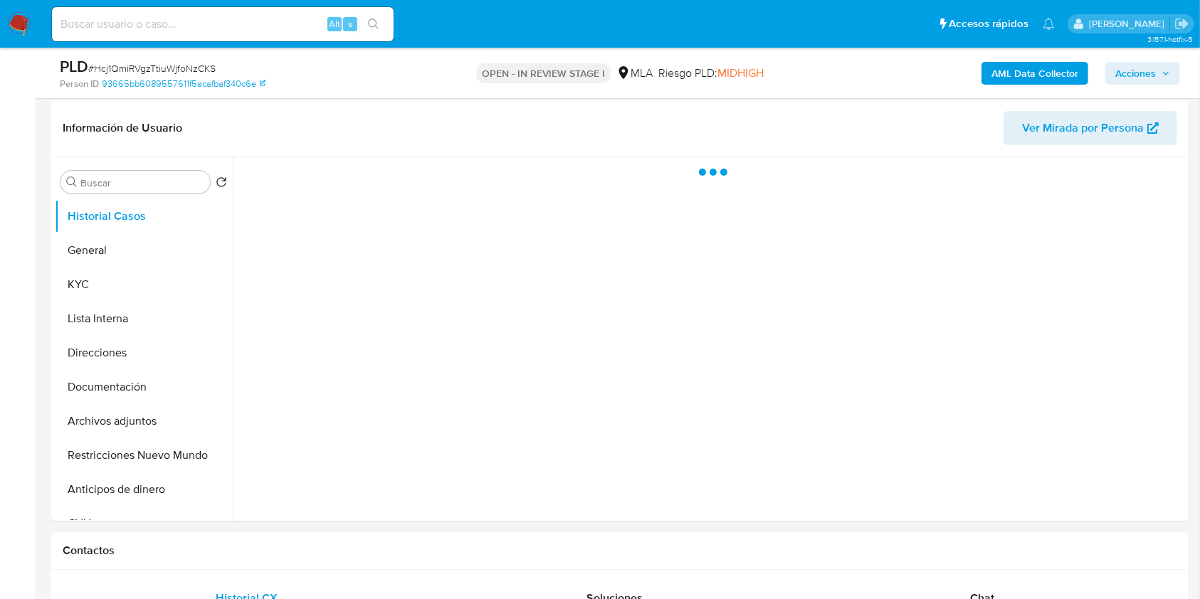
scroll to position [285, 0]
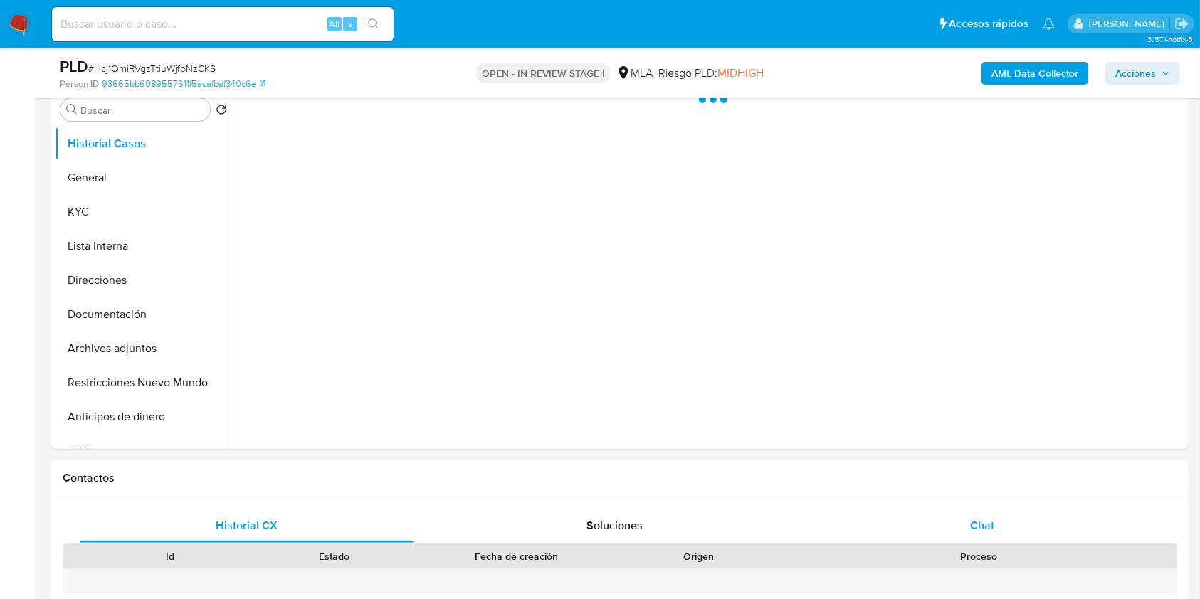
click at [993, 518] on span "Chat" at bounding box center [982, 526] width 24 height 16
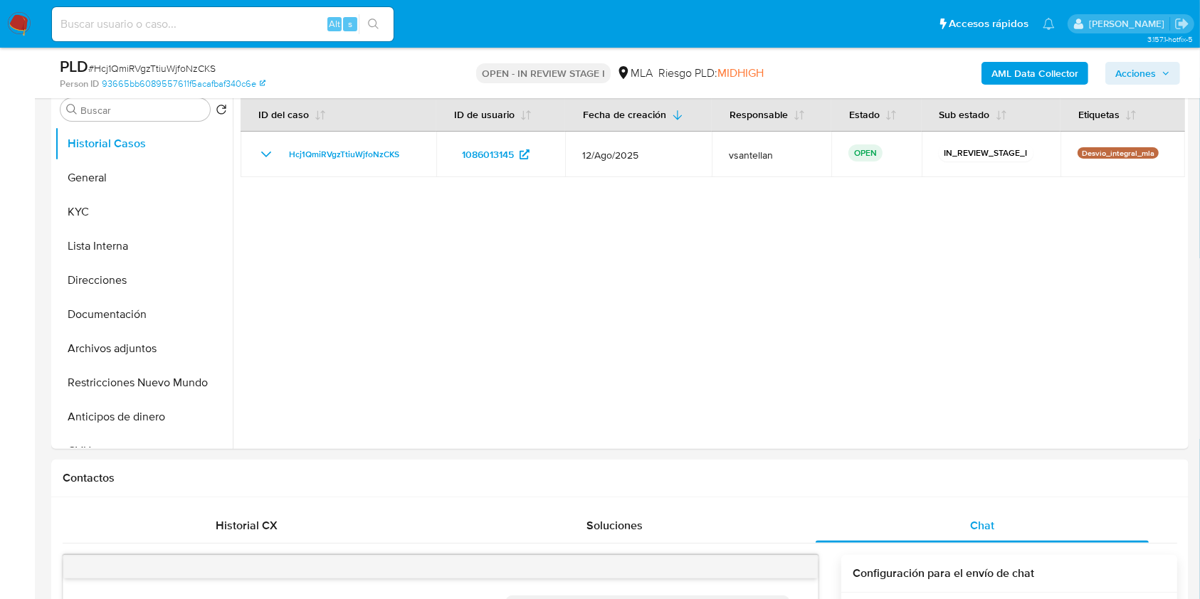
select select "10"
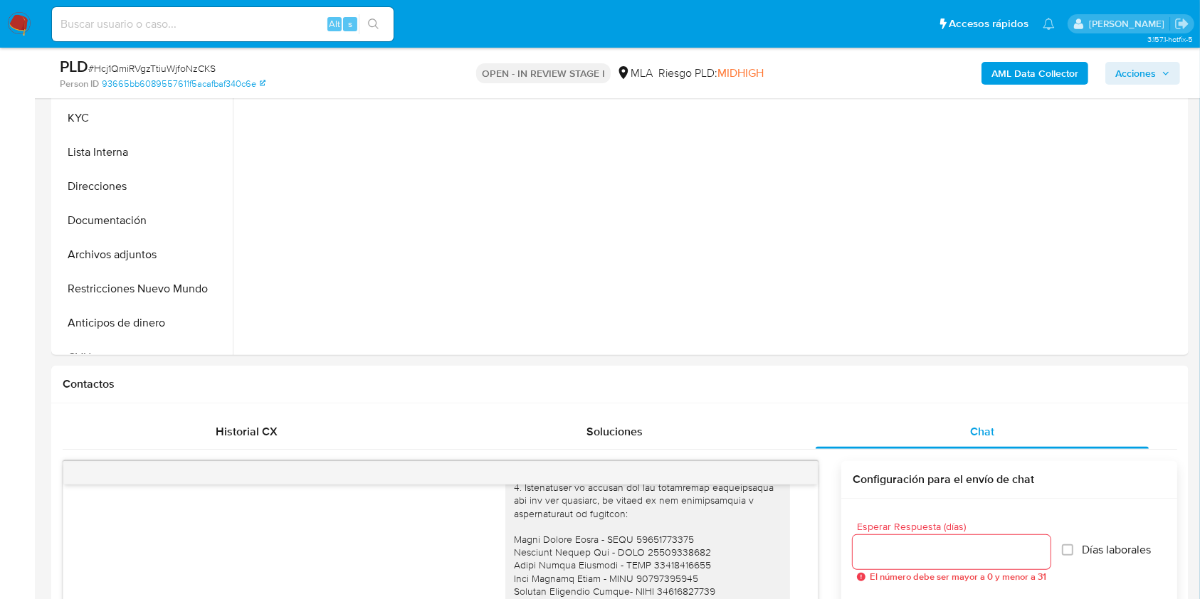
scroll to position [229, 0]
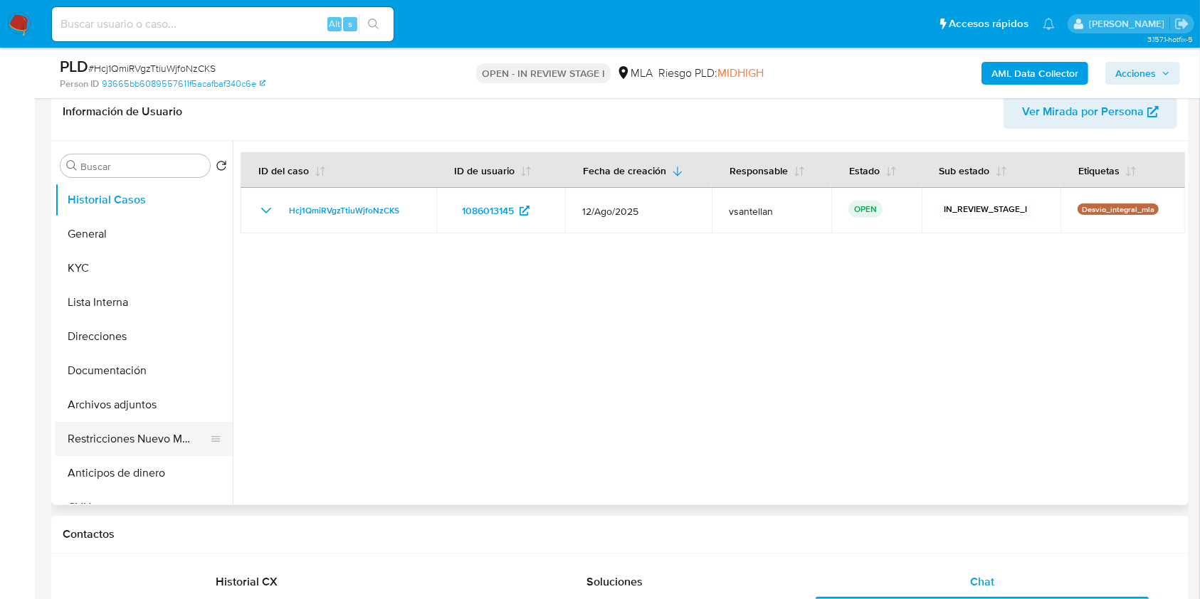
click at [111, 454] on button "Restricciones Nuevo Mundo" at bounding box center [138, 439] width 167 height 34
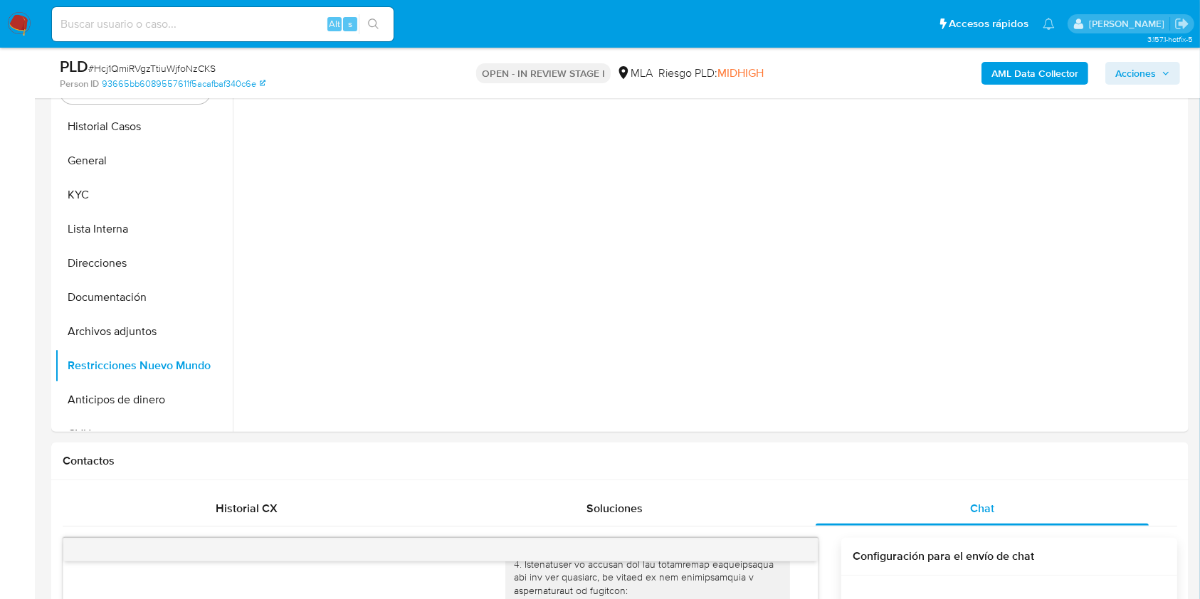
scroll to position [251, 0]
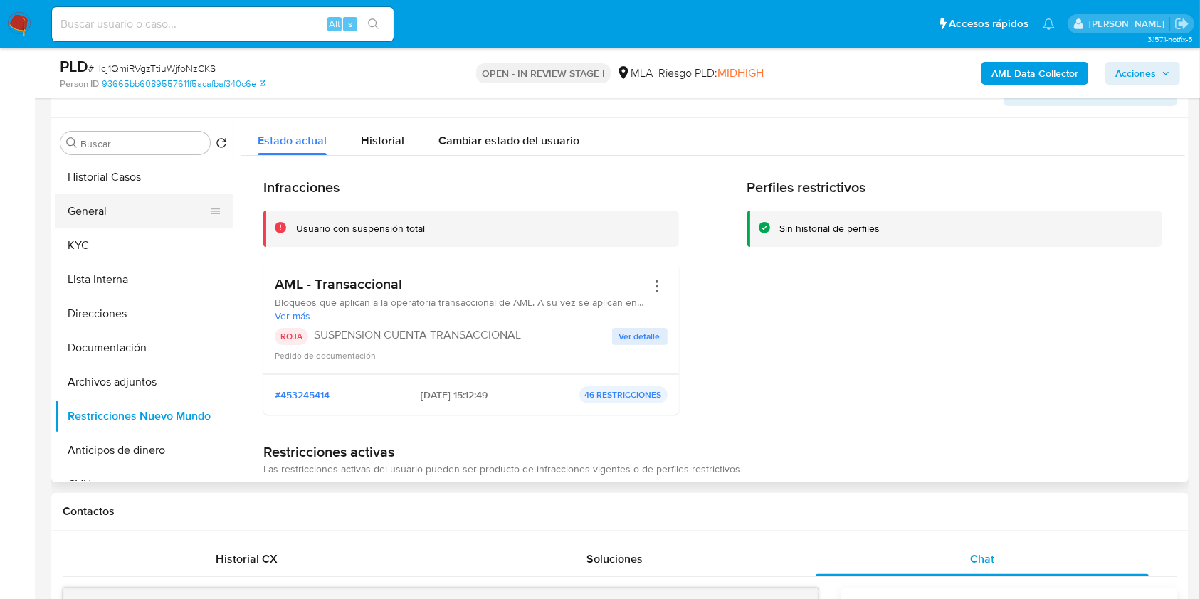
click at [85, 212] on button "General" at bounding box center [138, 211] width 167 height 34
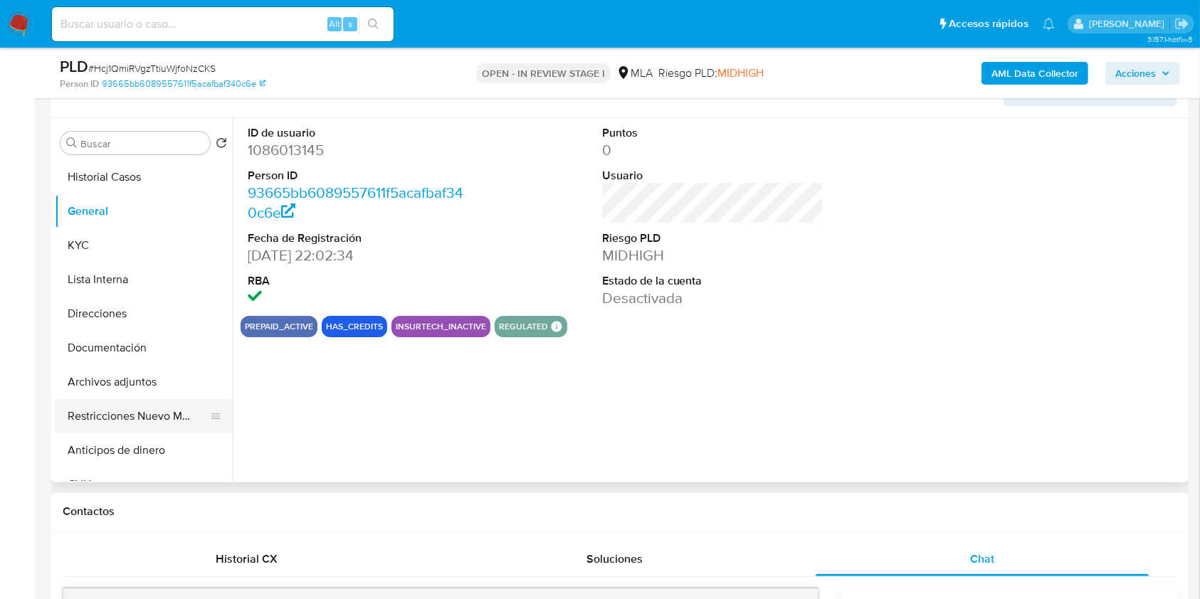
click at [151, 410] on button "Restricciones Nuevo Mundo" at bounding box center [138, 416] width 167 height 34
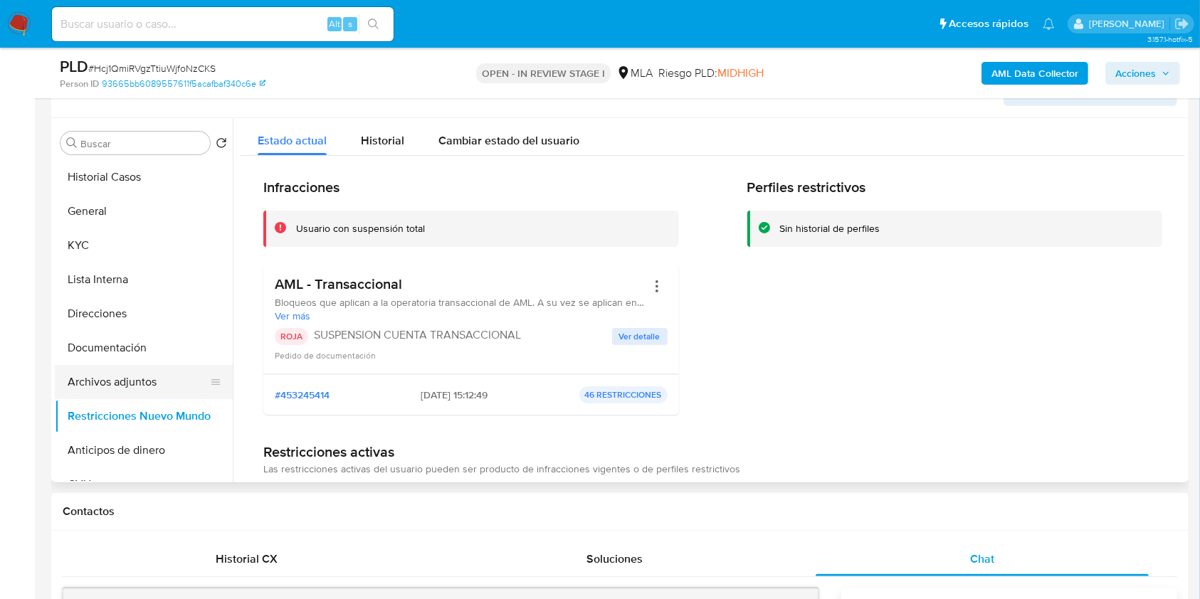
click at [142, 380] on button "Archivos adjuntos" at bounding box center [138, 382] width 167 height 34
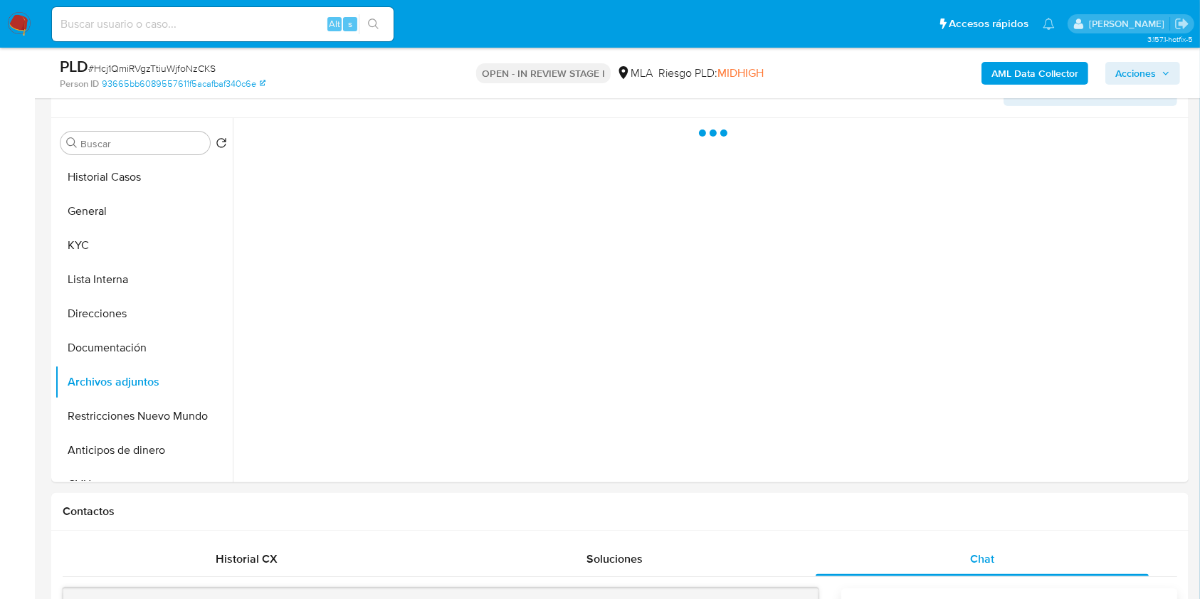
click at [1142, 67] on span "Acciones" at bounding box center [1136, 73] width 41 height 23
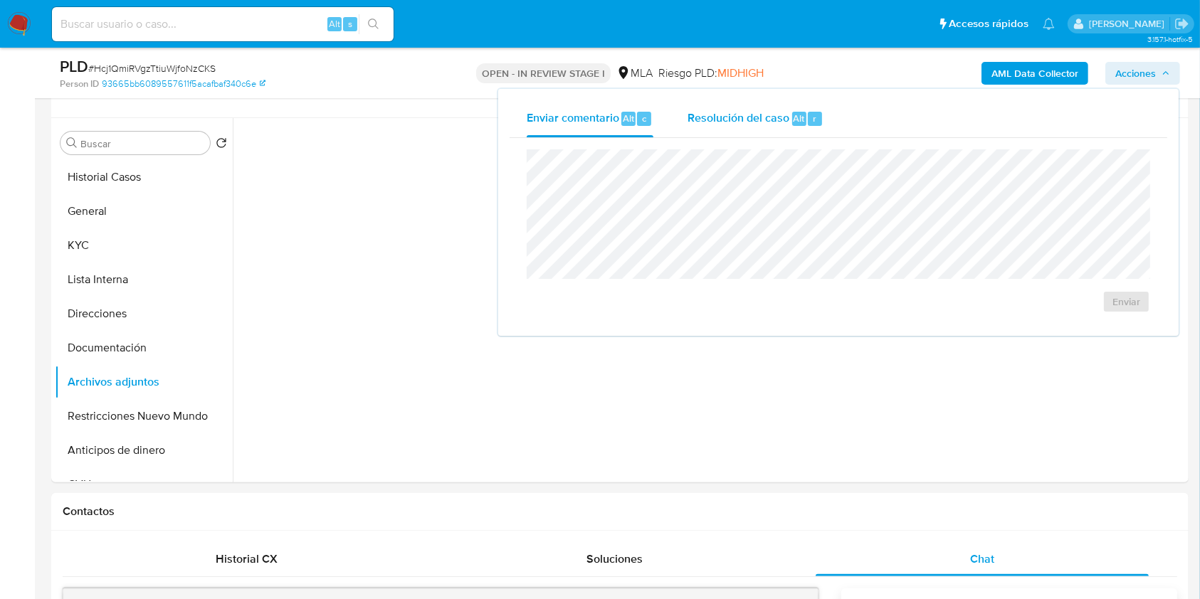
drag, startPoint x: 784, startPoint y: 98, endPoint x: 778, endPoint y: 122, distance: 25.6
click at [784, 98] on div "Enviar comentario Alt c Resolución del caso Alt r Enviar" at bounding box center [838, 212] width 681 height 247
click at [773, 127] on div "Resolución del caso Alt r" at bounding box center [756, 118] width 136 height 37
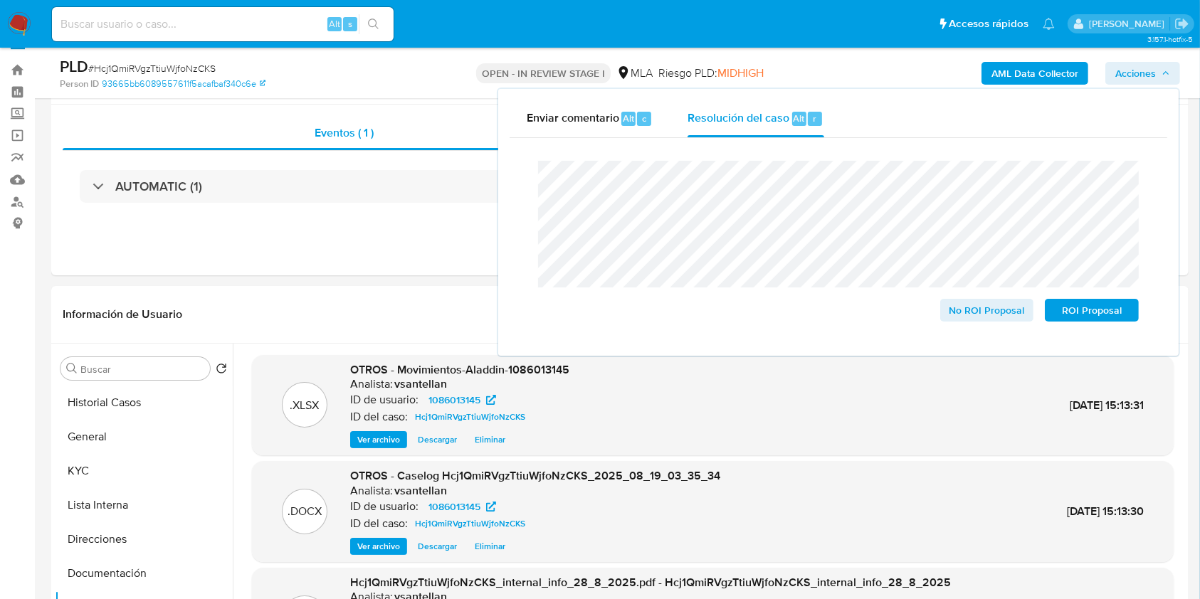
scroll to position [98, 0]
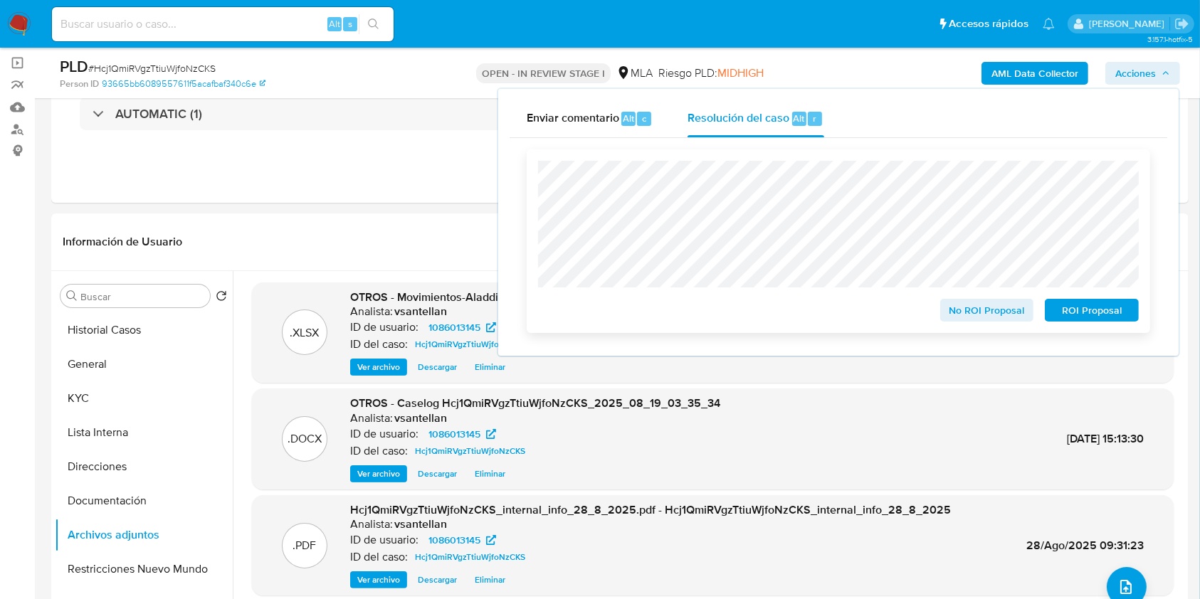
click at [1088, 319] on span "ROI Proposal" at bounding box center [1092, 310] width 74 height 20
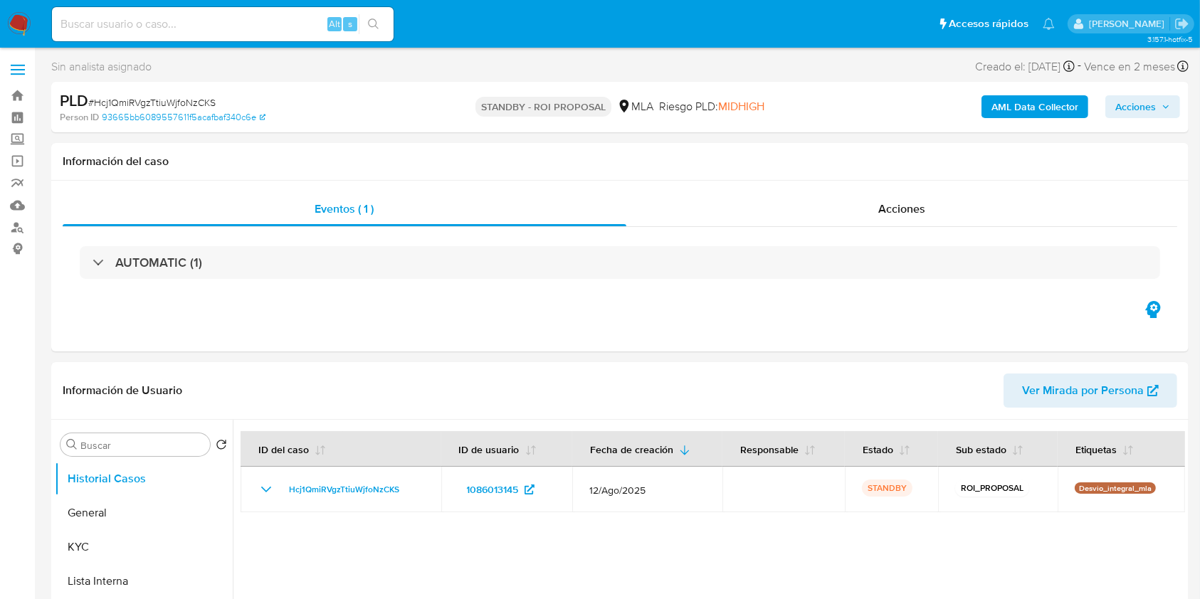
select select "10"
drag, startPoint x: 611, startPoint y: 436, endPoint x: 396, endPoint y: 94, distance: 404.3
click at [611, 436] on button "Fecha de creación" at bounding box center [640, 449] width 135 height 34
